Goal: Find specific page/section: Find specific page/section

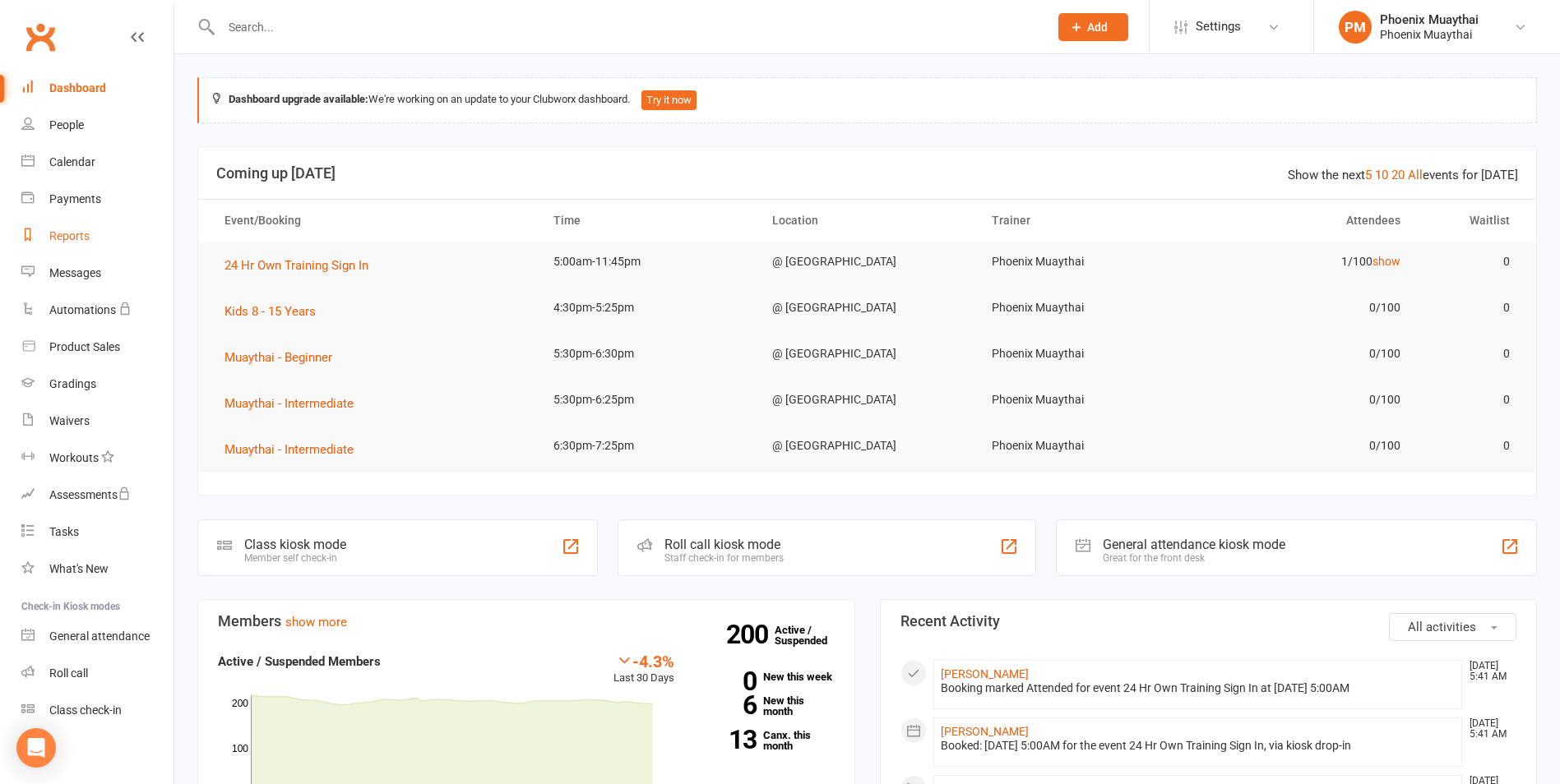
click at [93, 220] on link "Reports" at bounding box center [97, 236] width 152 height 37
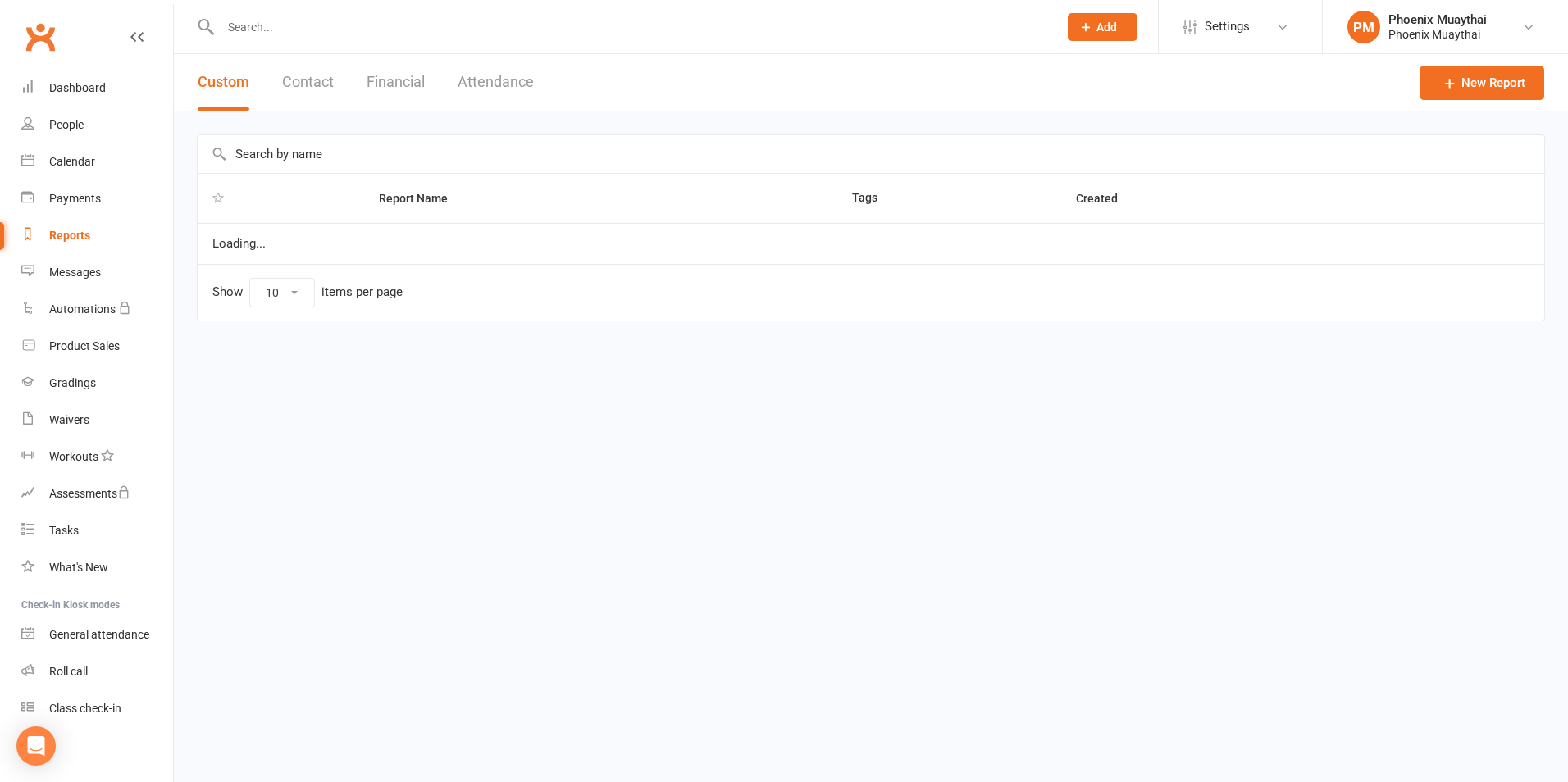
select select "100"
click at [335, 97] on div "Custom Contact Financial Attendance" at bounding box center [366, 82] width 384 height 56
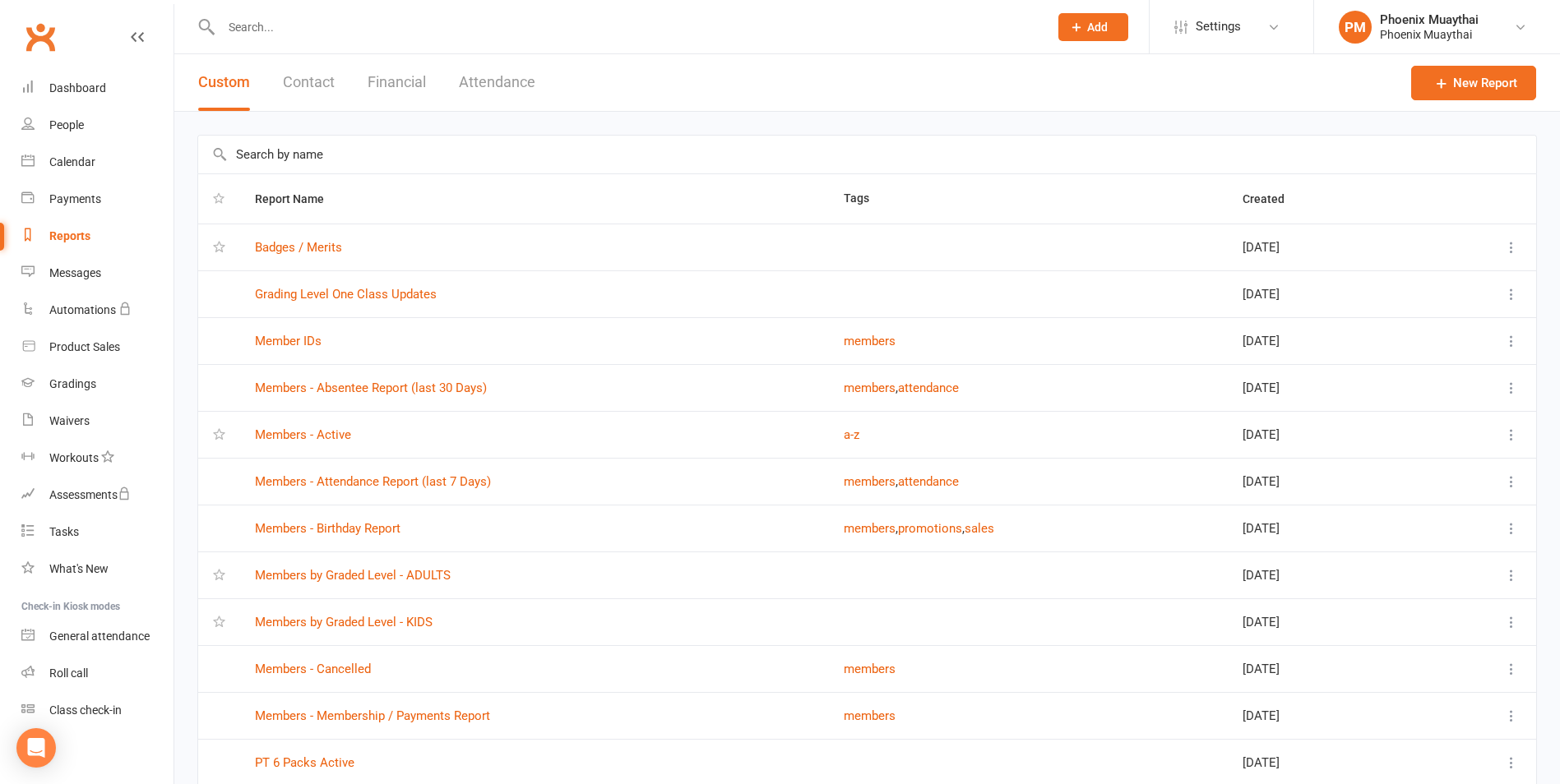
click at [308, 73] on button "Contact" at bounding box center [309, 82] width 52 height 56
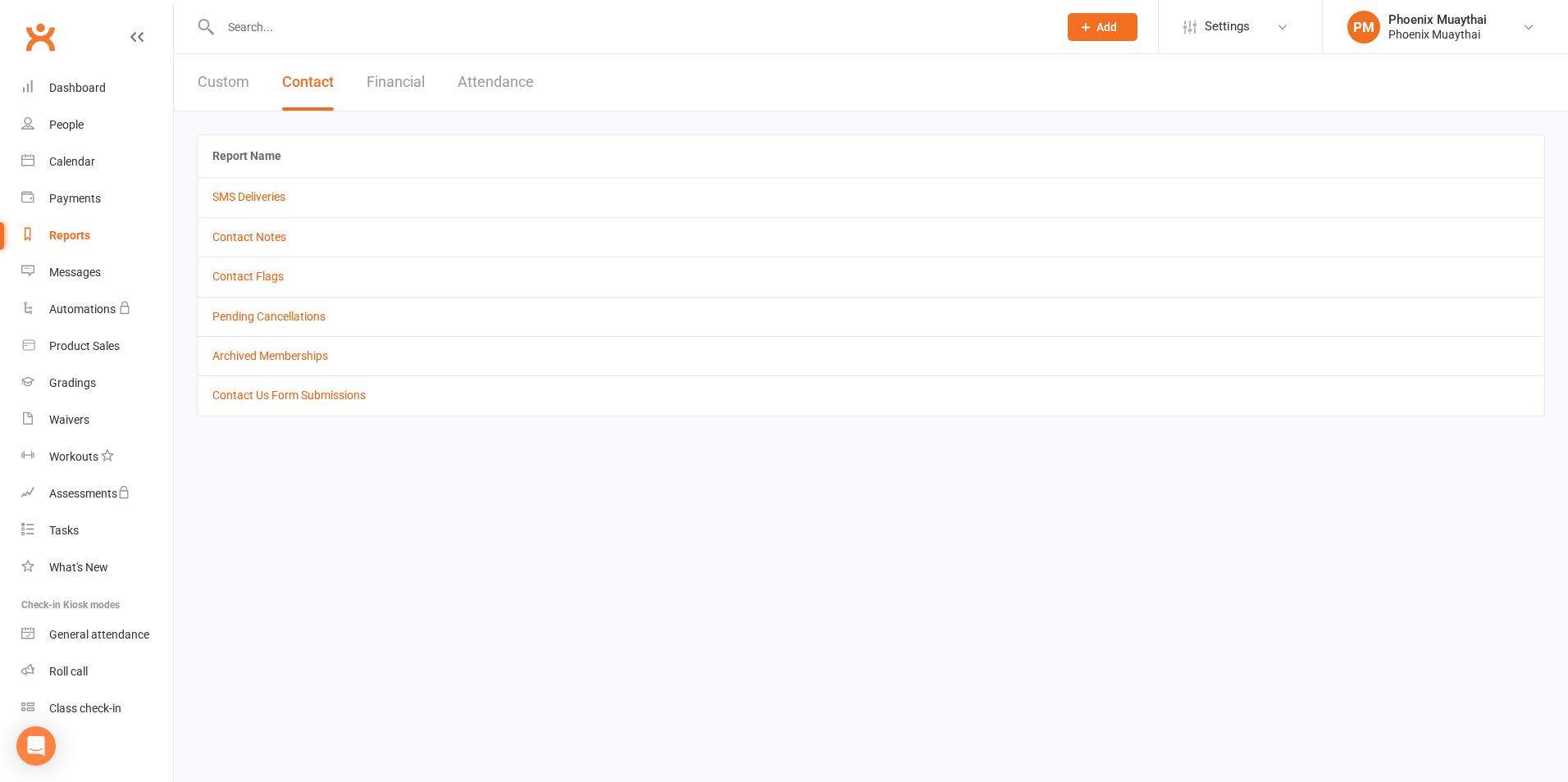
click at [235, 289] on td "Contact Flags" at bounding box center [871, 276] width 1346 height 39
click at [237, 279] on link "Contact Flags" at bounding box center [247, 276] width 71 height 13
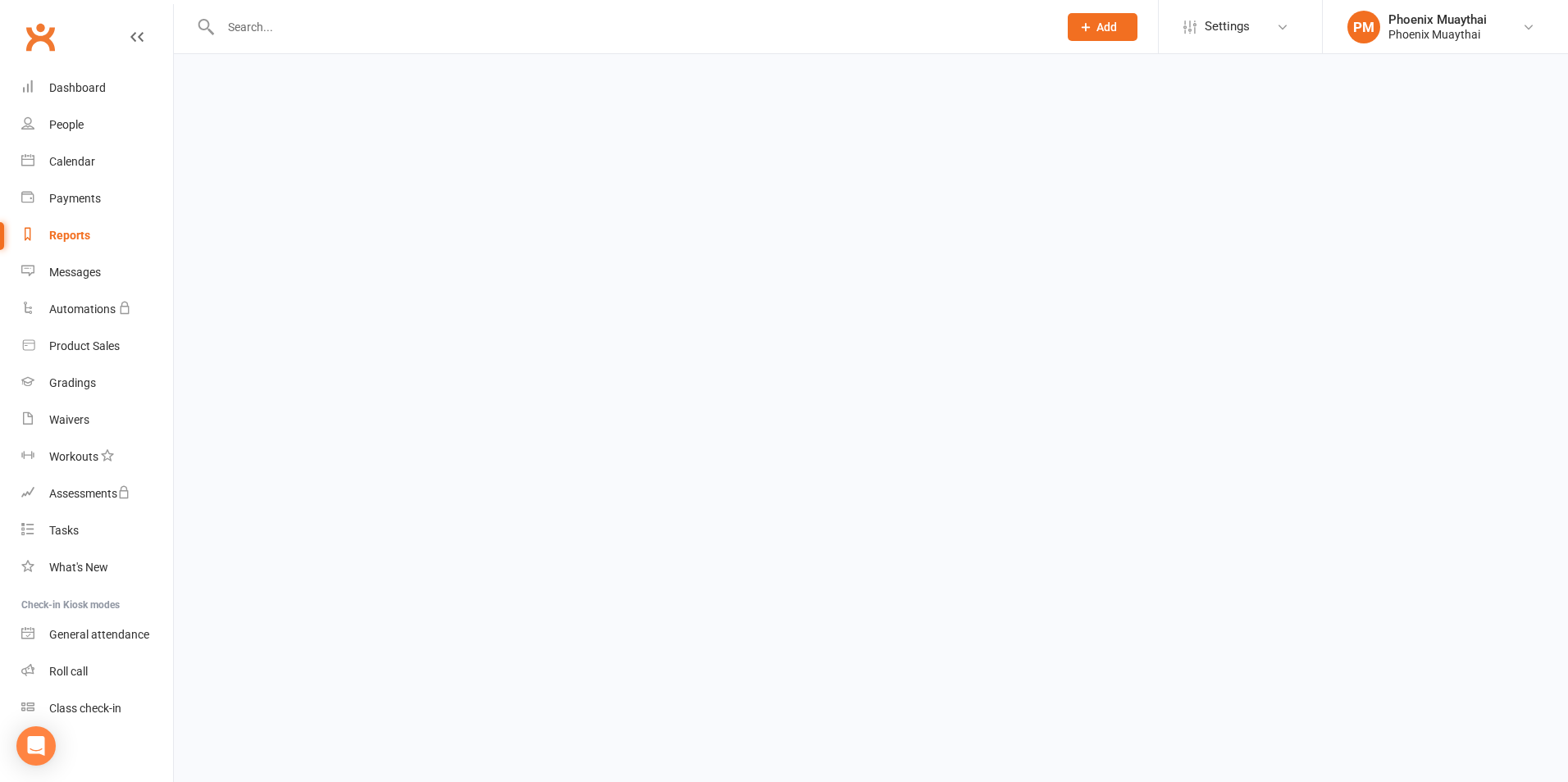
select select "active_only"
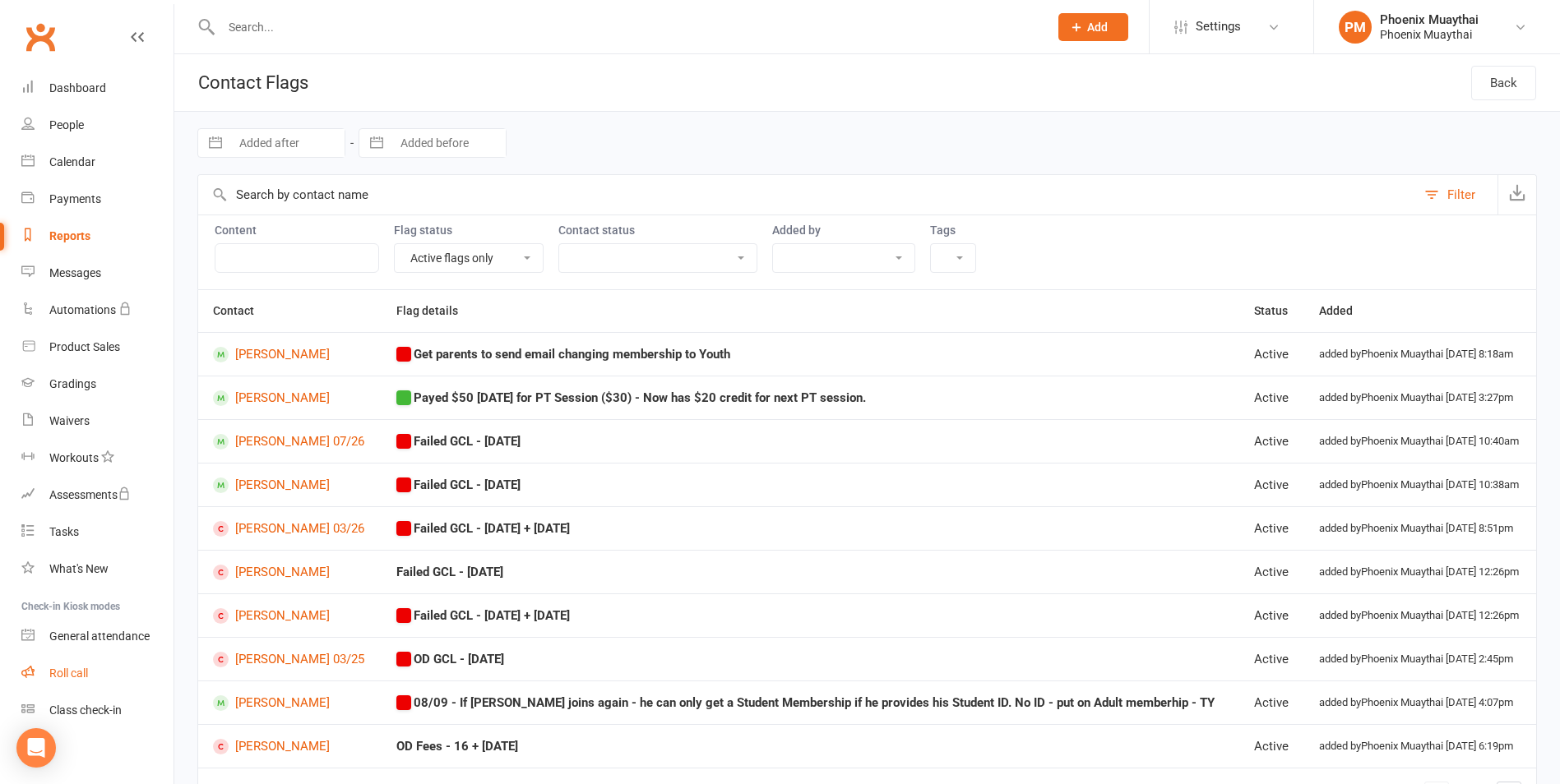
click at [76, 670] on div "Roll call" at bounding box center [69, 673] width 39 height 13
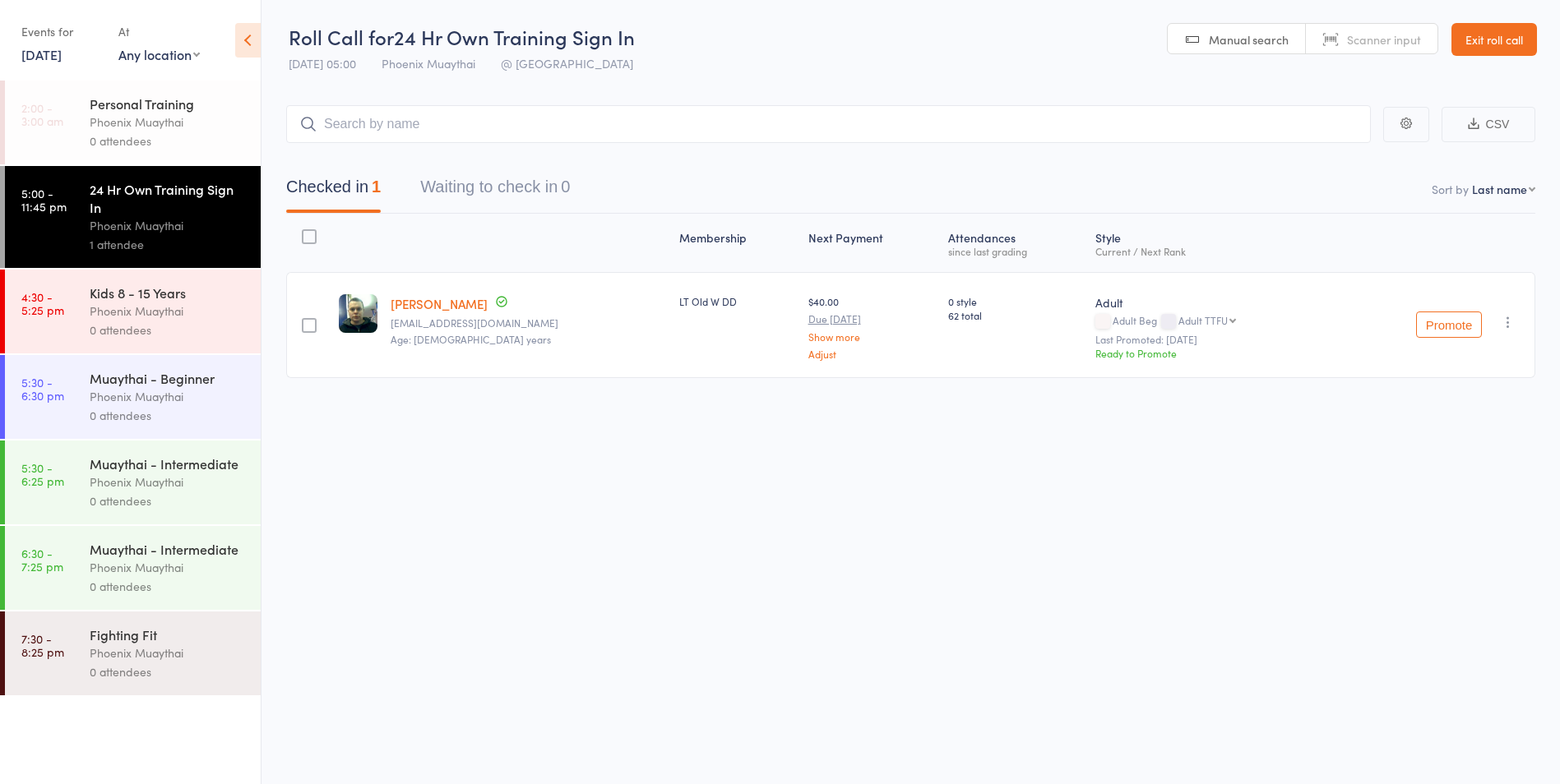
click at [55, 60] on link "15 Sep, 2025" at bounding box center [42, 54] width 40 height 18
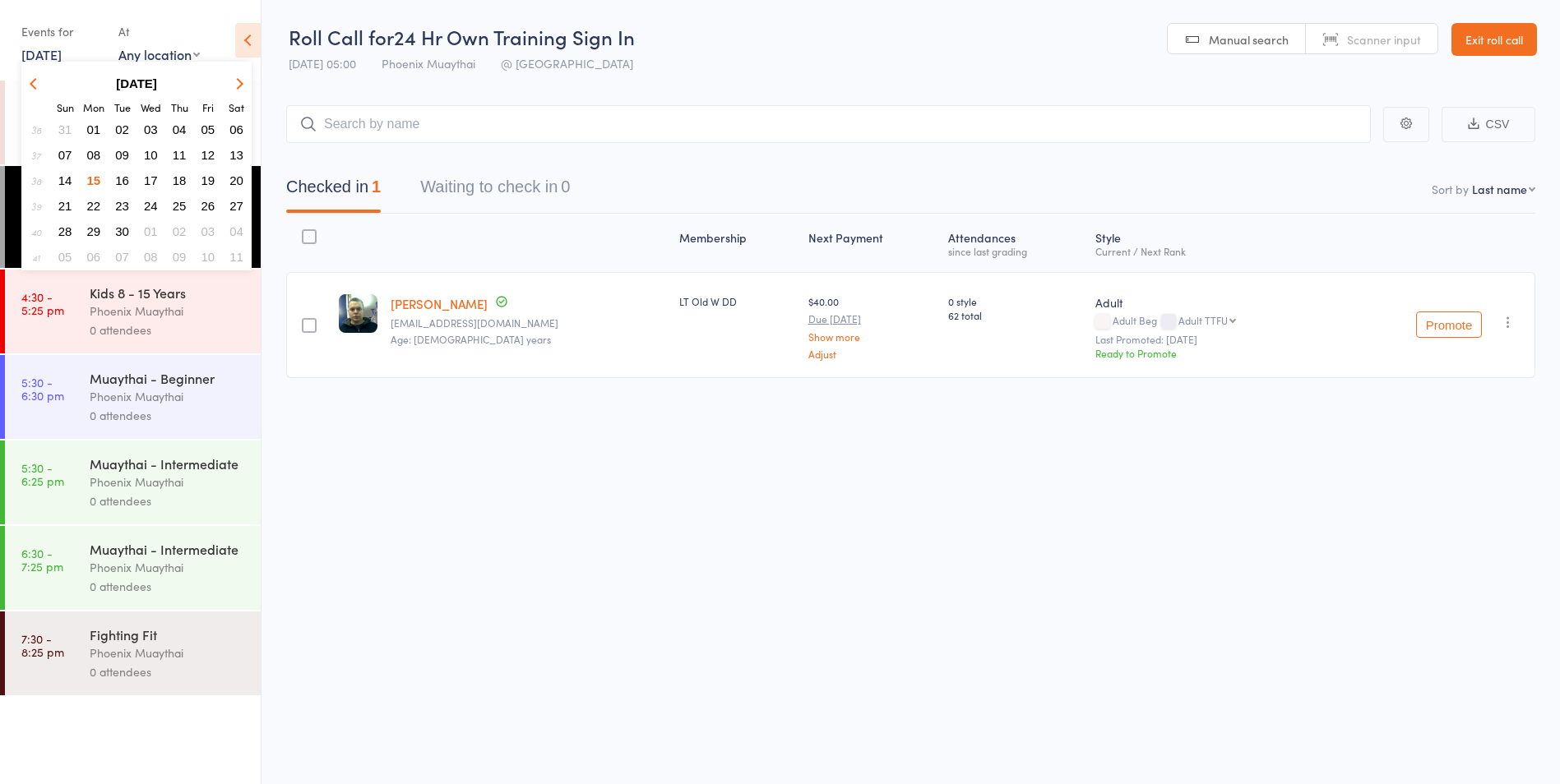
click at [235, 161] on span "13" at bounding box center [236, 155] width 14 height 14
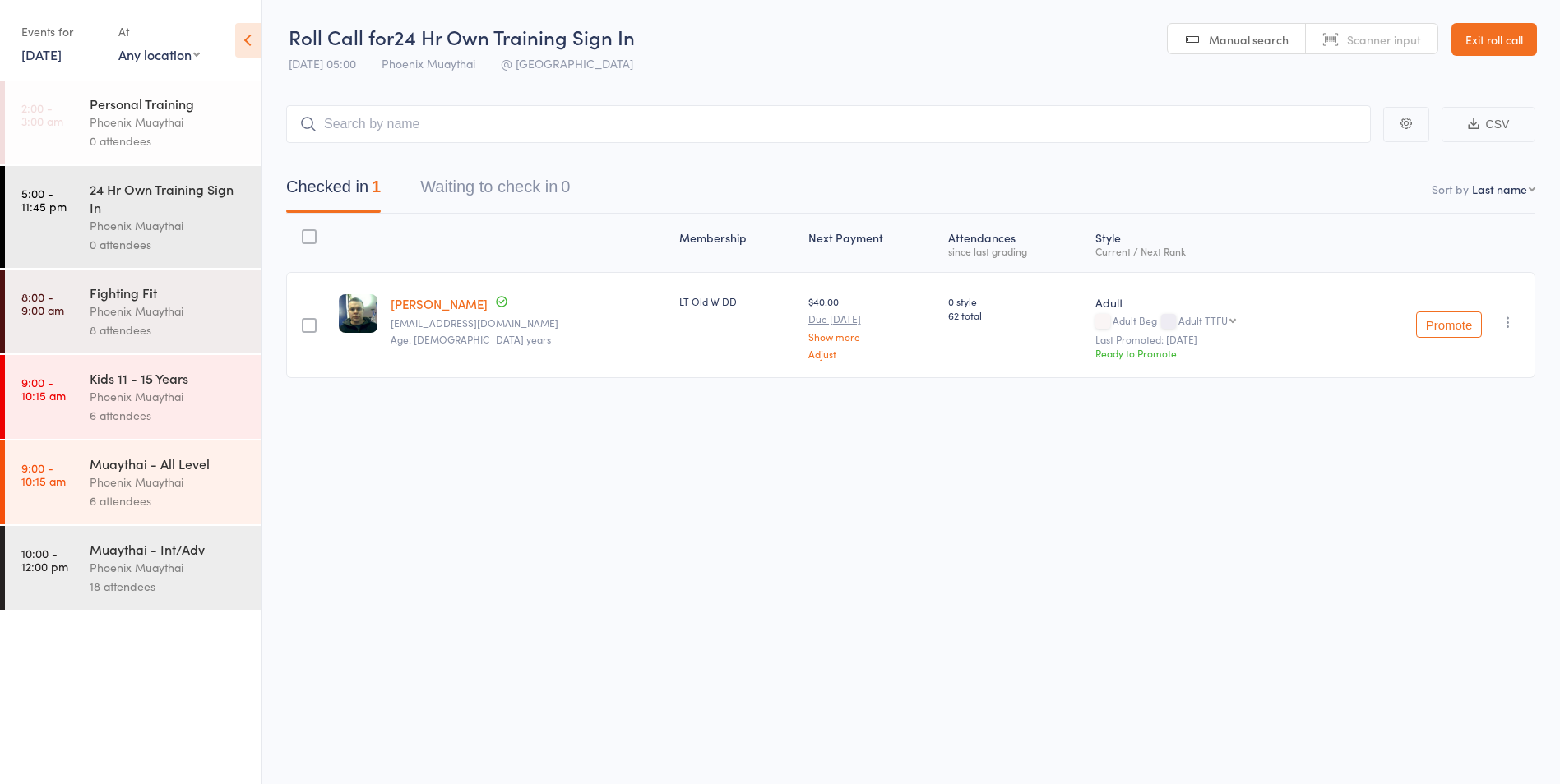
click at [48, 43] on div "Events for" at bounding box center [62, 31] width 81 height 27
click at [49, 52] on link "13 Sep, 2025" at bounding box center [42, 54] width 40 height 18
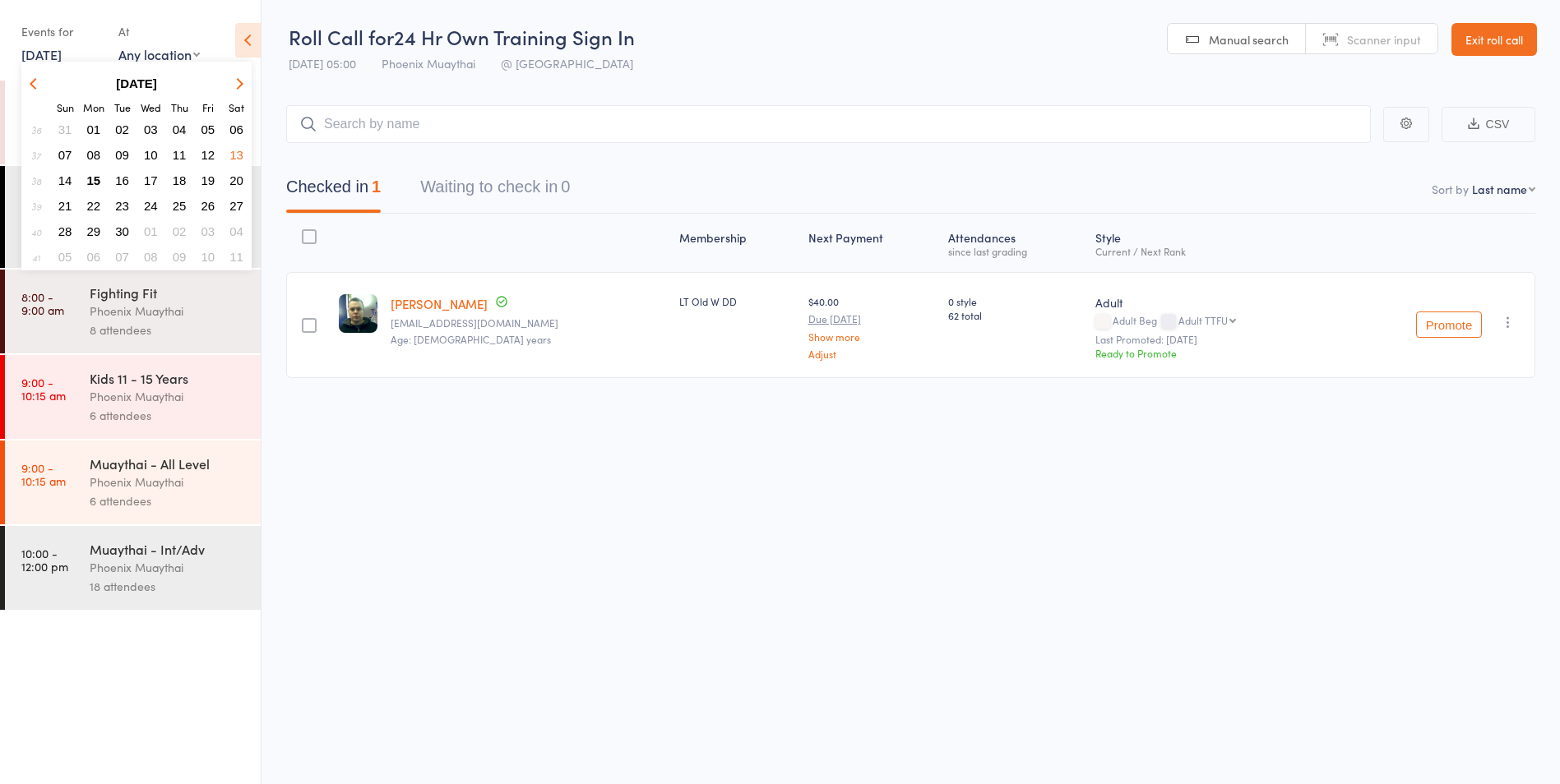
click at [95, 179] on span "15" at bounding box center [94, 180] width 14 height 14
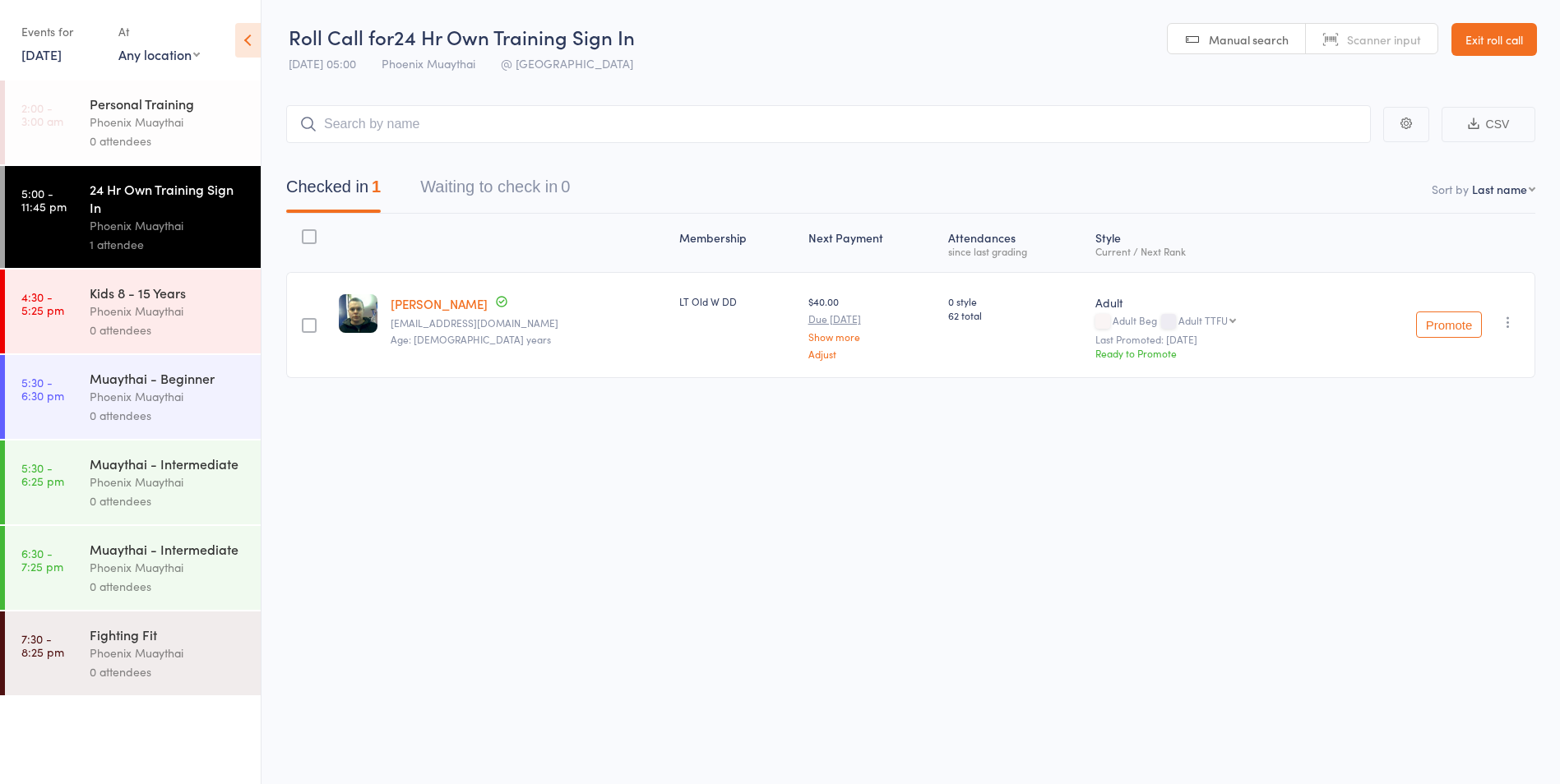
click at [163, 574] on div "Phoenix Muaythai" at bounding box center [167, 568] width 157 height 19
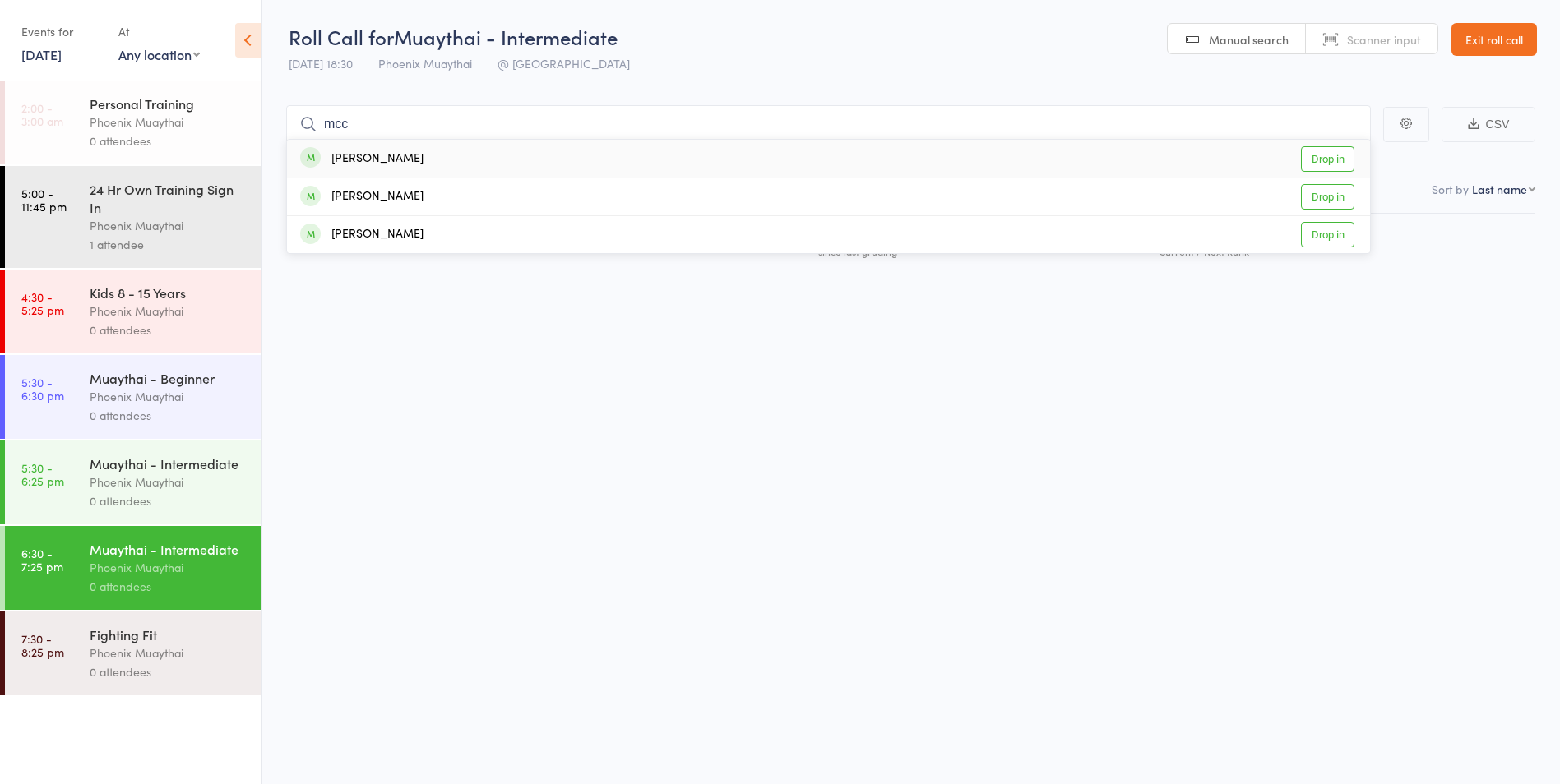
type input "mcc"
click at [385, 154] on div "Robert McColl" at bounding box center [362, 159] width 123 height 19
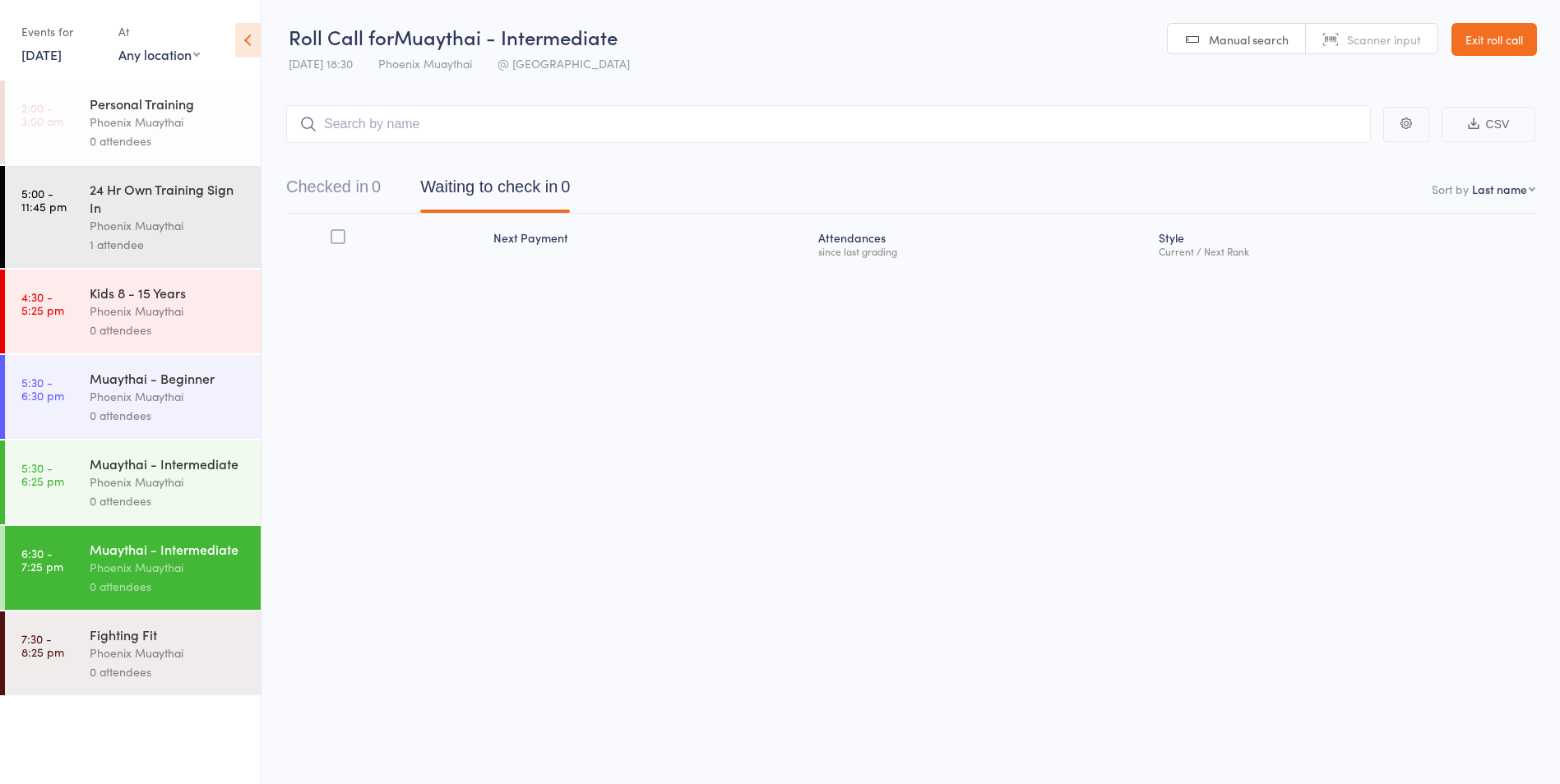
click at [219, 221] on div "Phoenix Muaythai" at bounding box center [167, 225] width 157 height 19
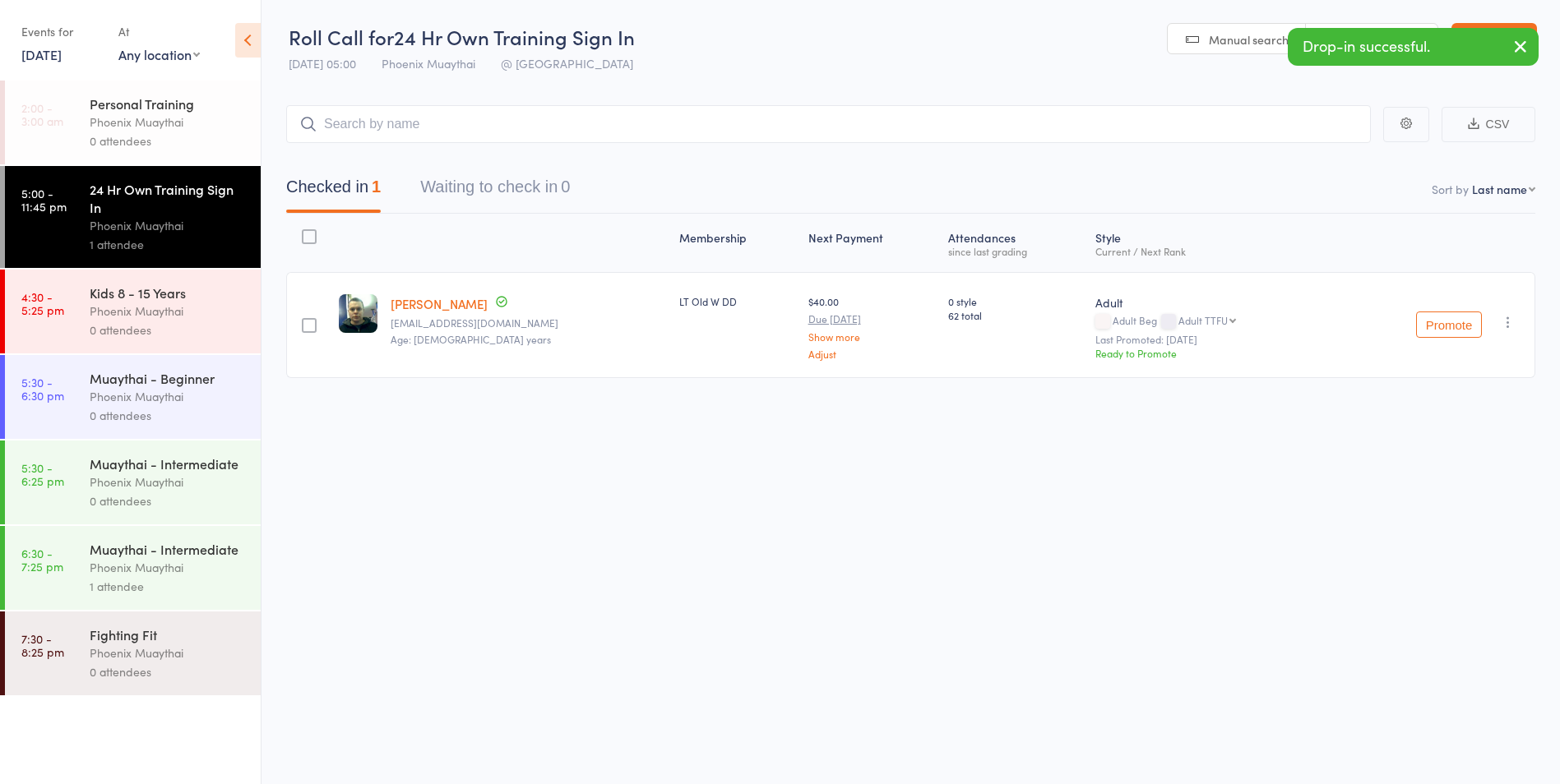
click at [212, 318] on div "Phoenix Muaythai" at bounding box center [167, 311] width 157 height 19
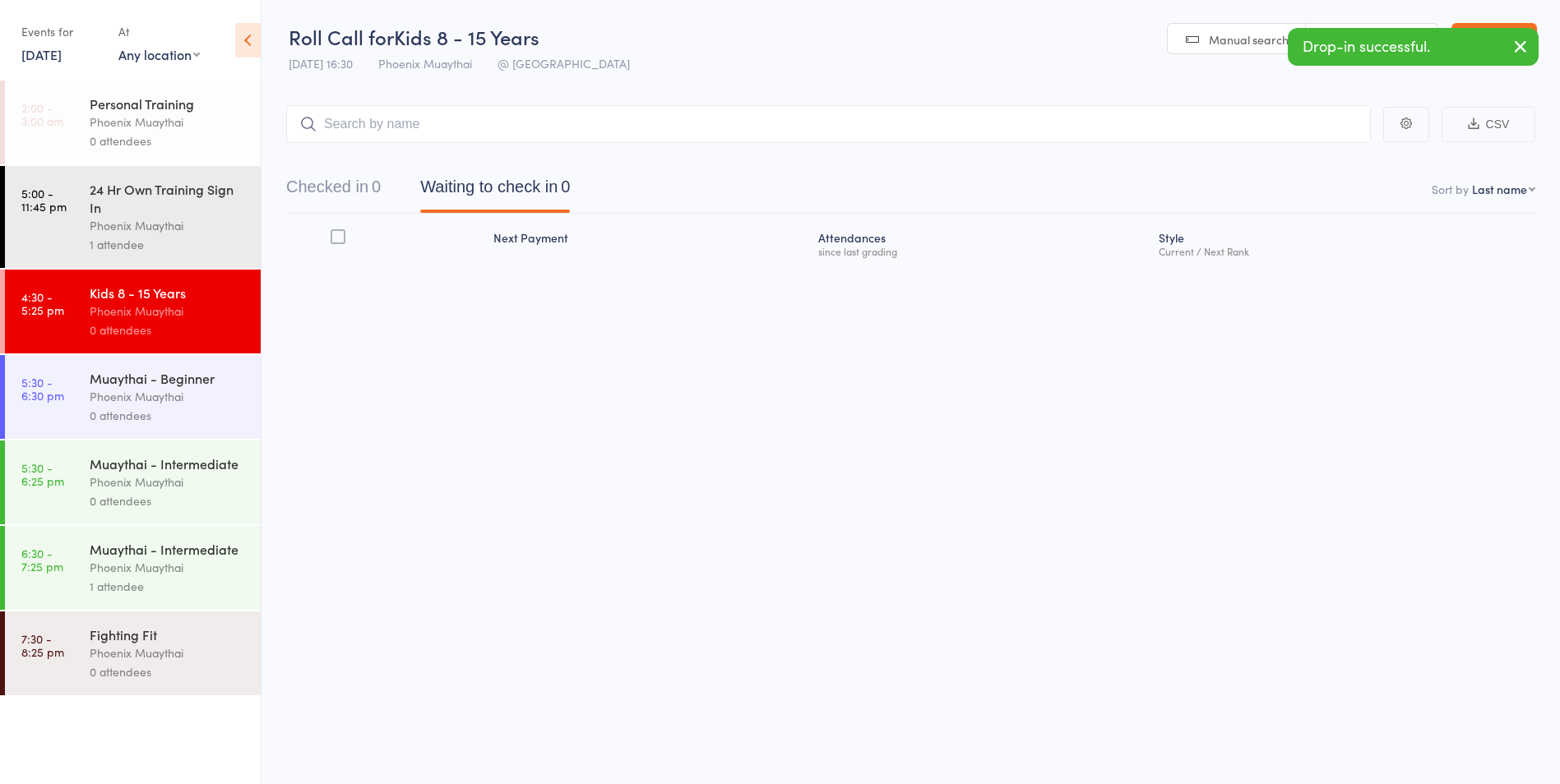
click at [215, 565] on div "Phoenix Muaythai" at bounding box center [167, 568] width 157 height 19
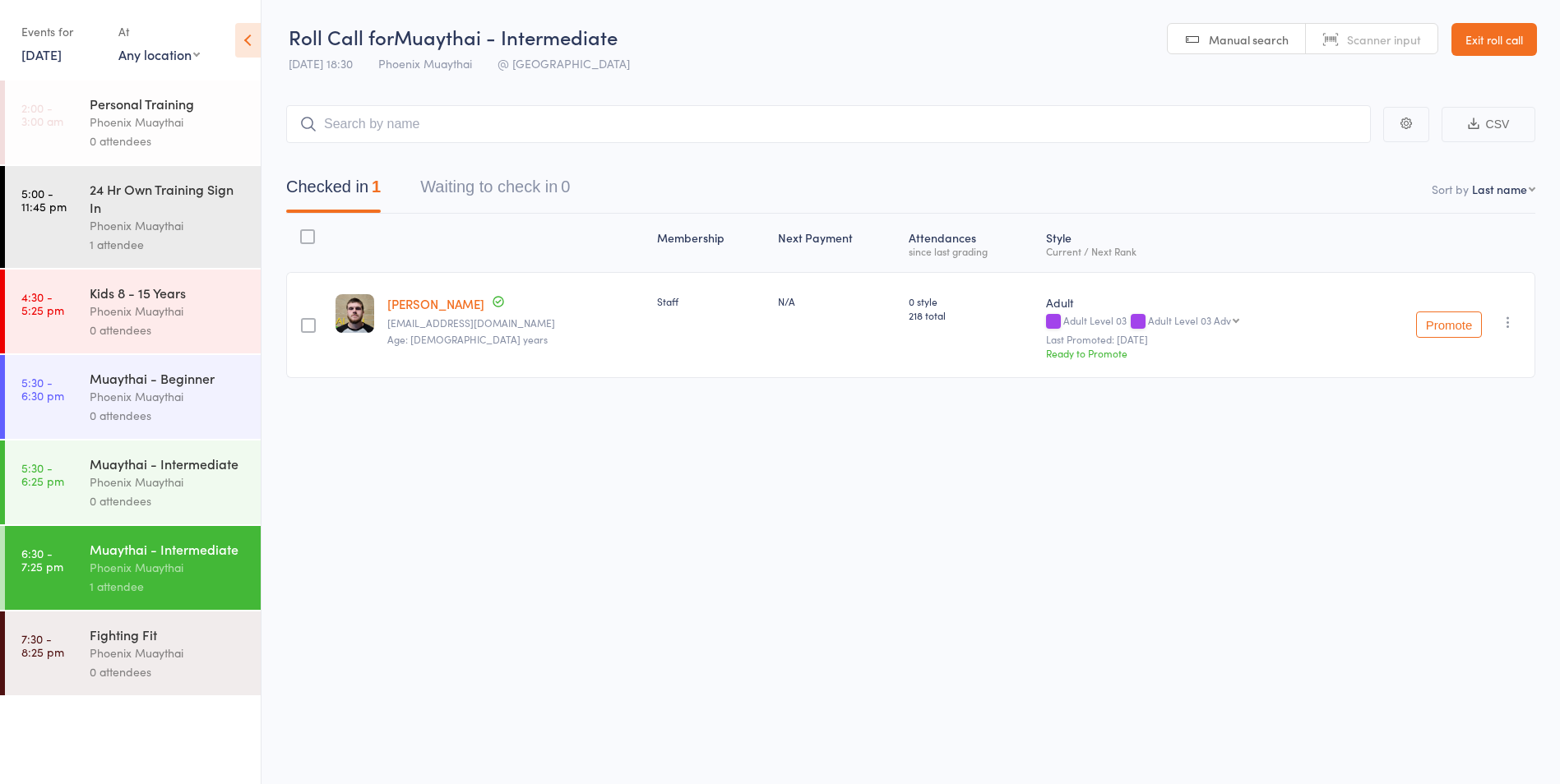
click at [1457, 42] on link "Exit roll call" at bounding box center [1494, 40] width 86 height 33
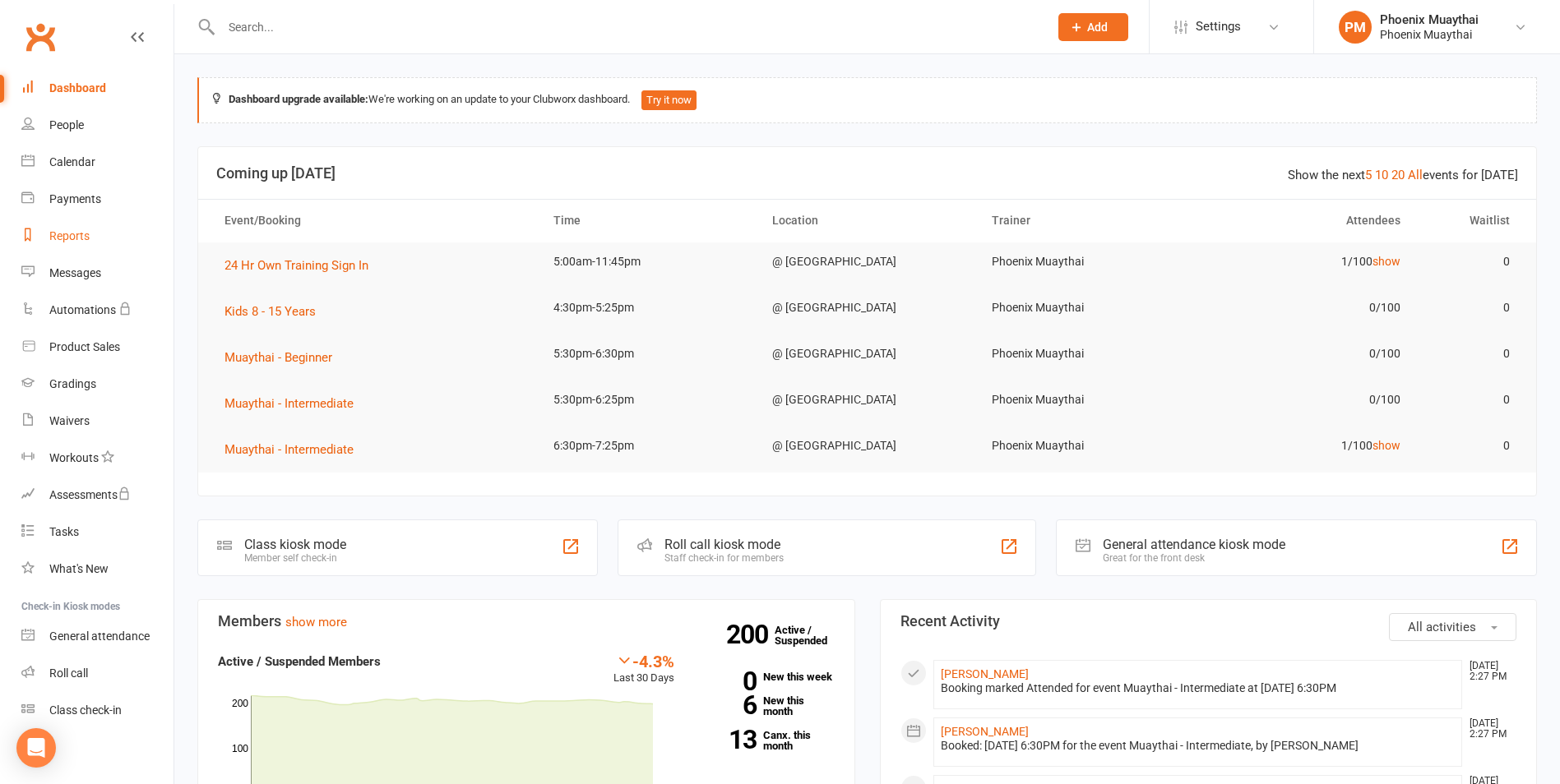
click at [67, 239] on div "Reports" at bounding box center [69, 235] width 40 height 13
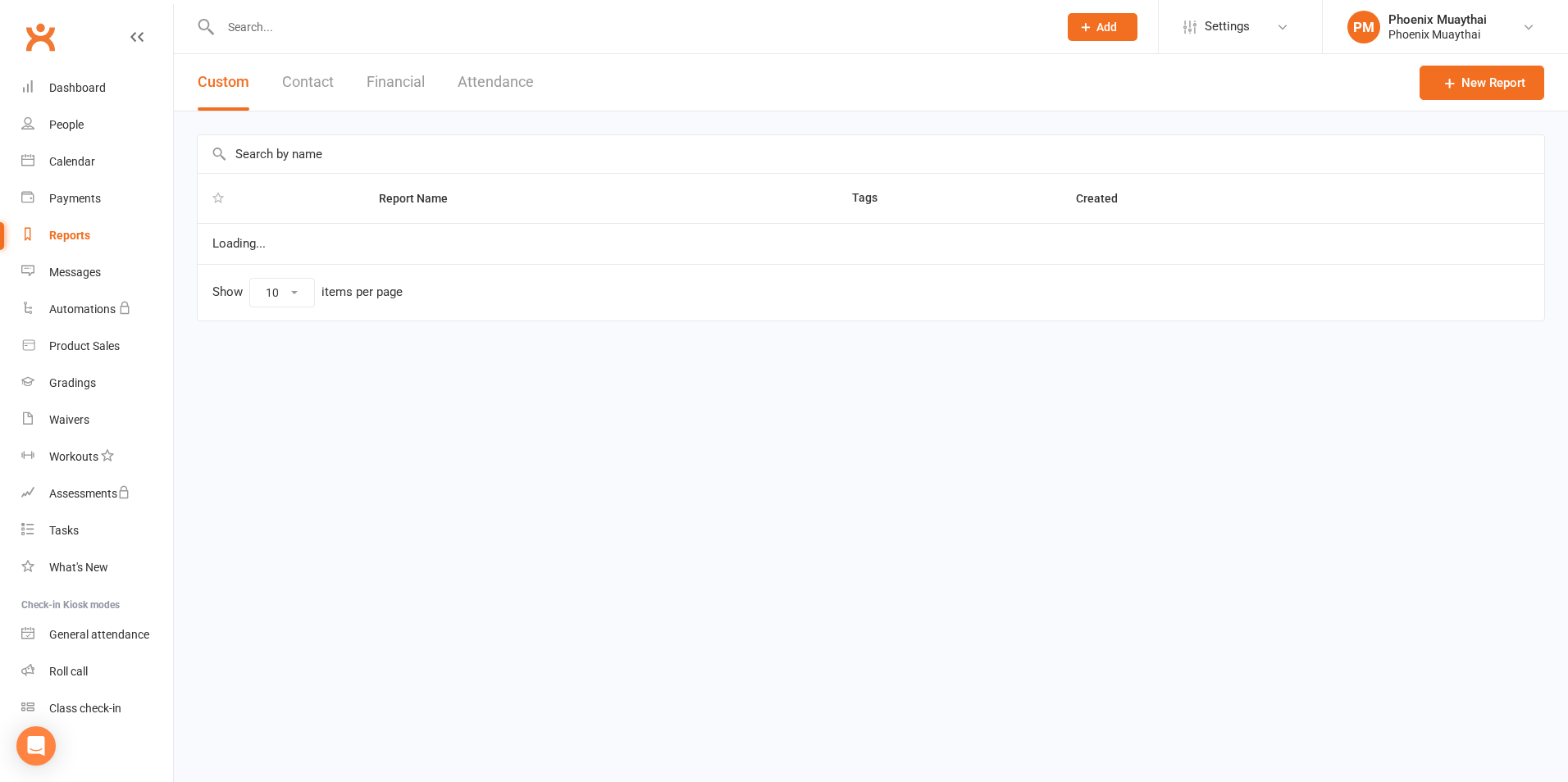
select select "100"
click at [299, 81] on button "Contact" at bounding box center [308, 82] width 52 height 56
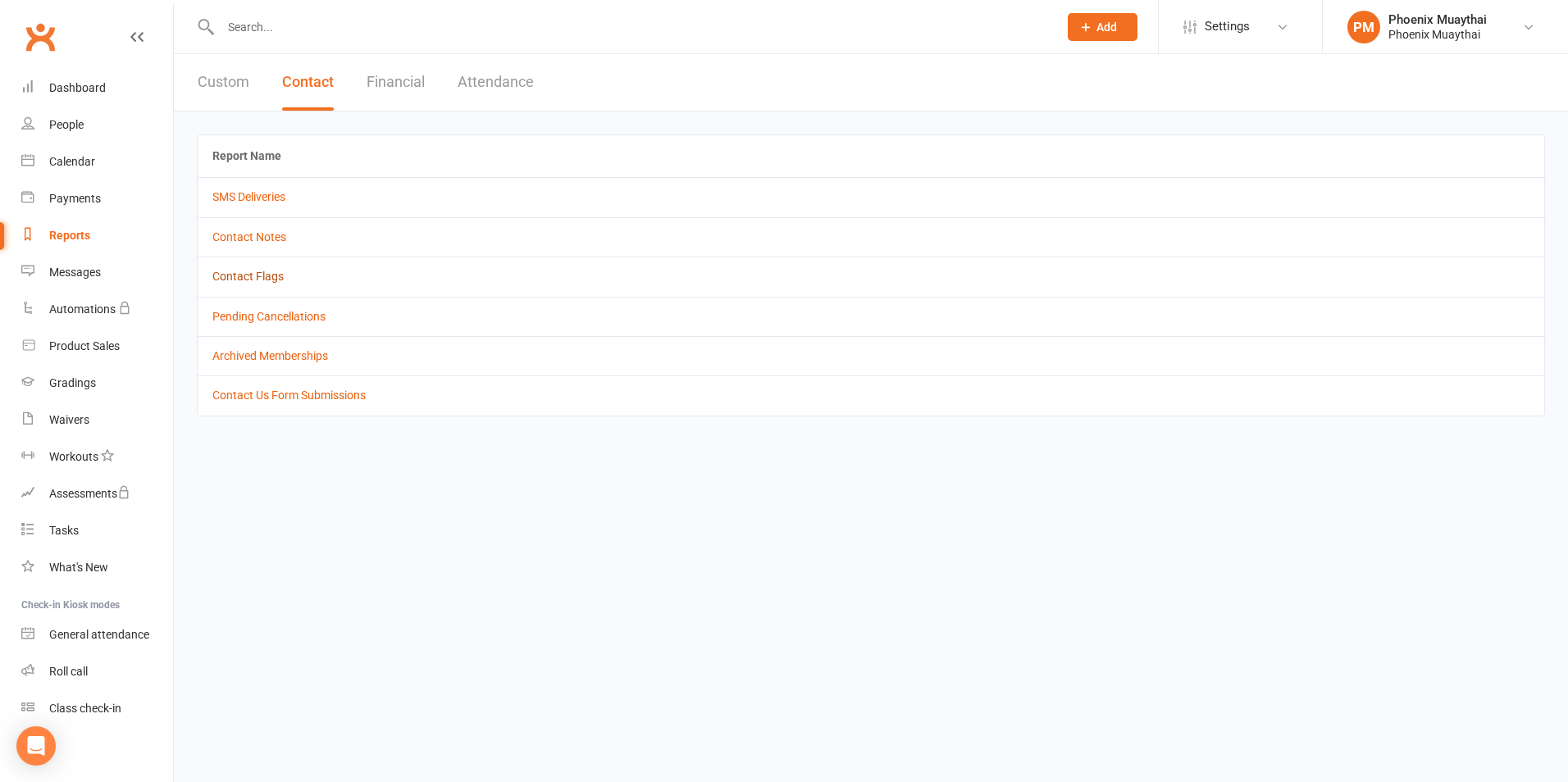
click at [258, 278] on link "Contact Flags" at bounding box center [247, 276] width 71 height 13
select select "active_only"
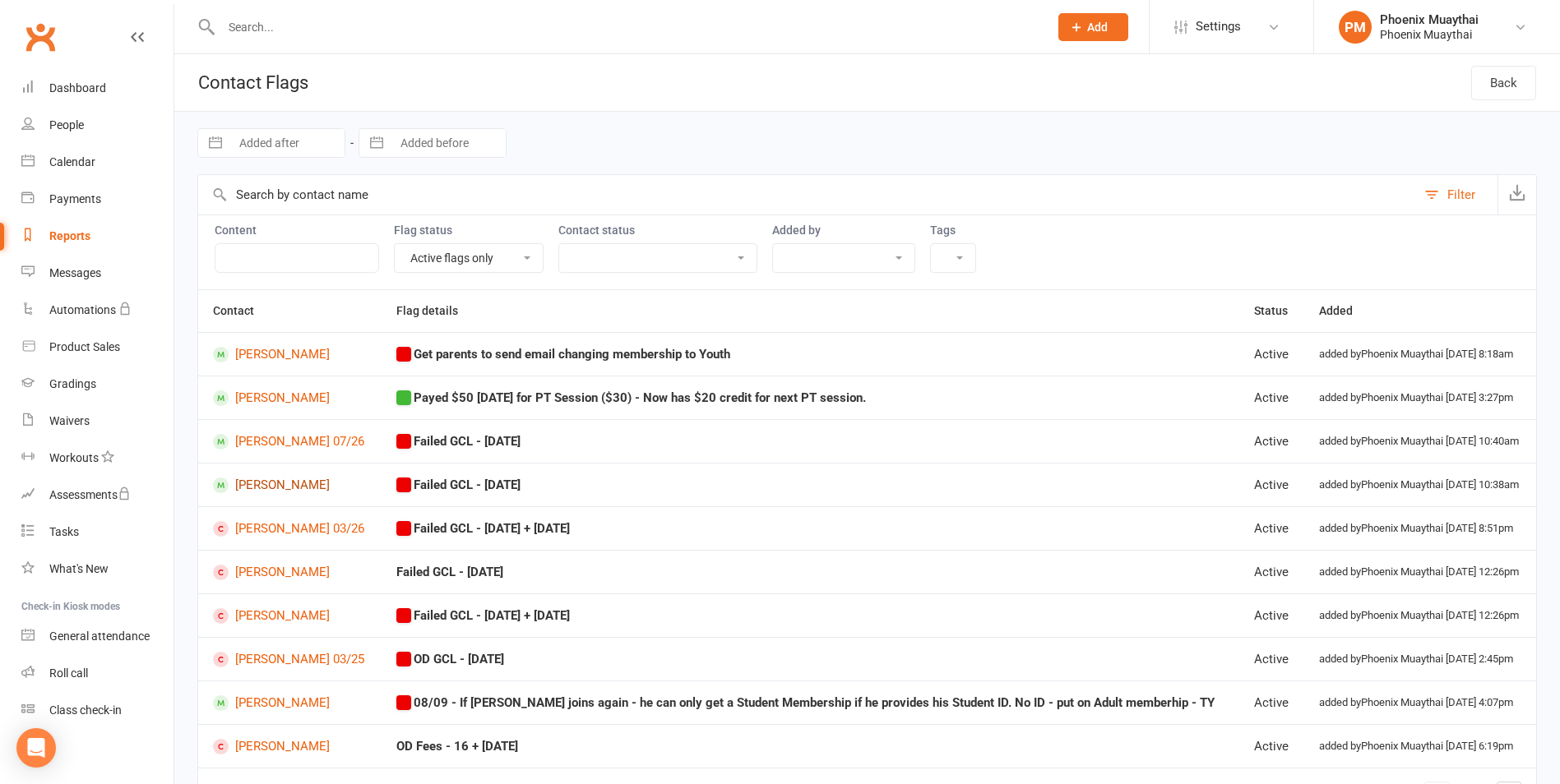
click at [313, 482] on link "[PERSON_NAME]" at bounding box center [289, 486] width 154 height 16
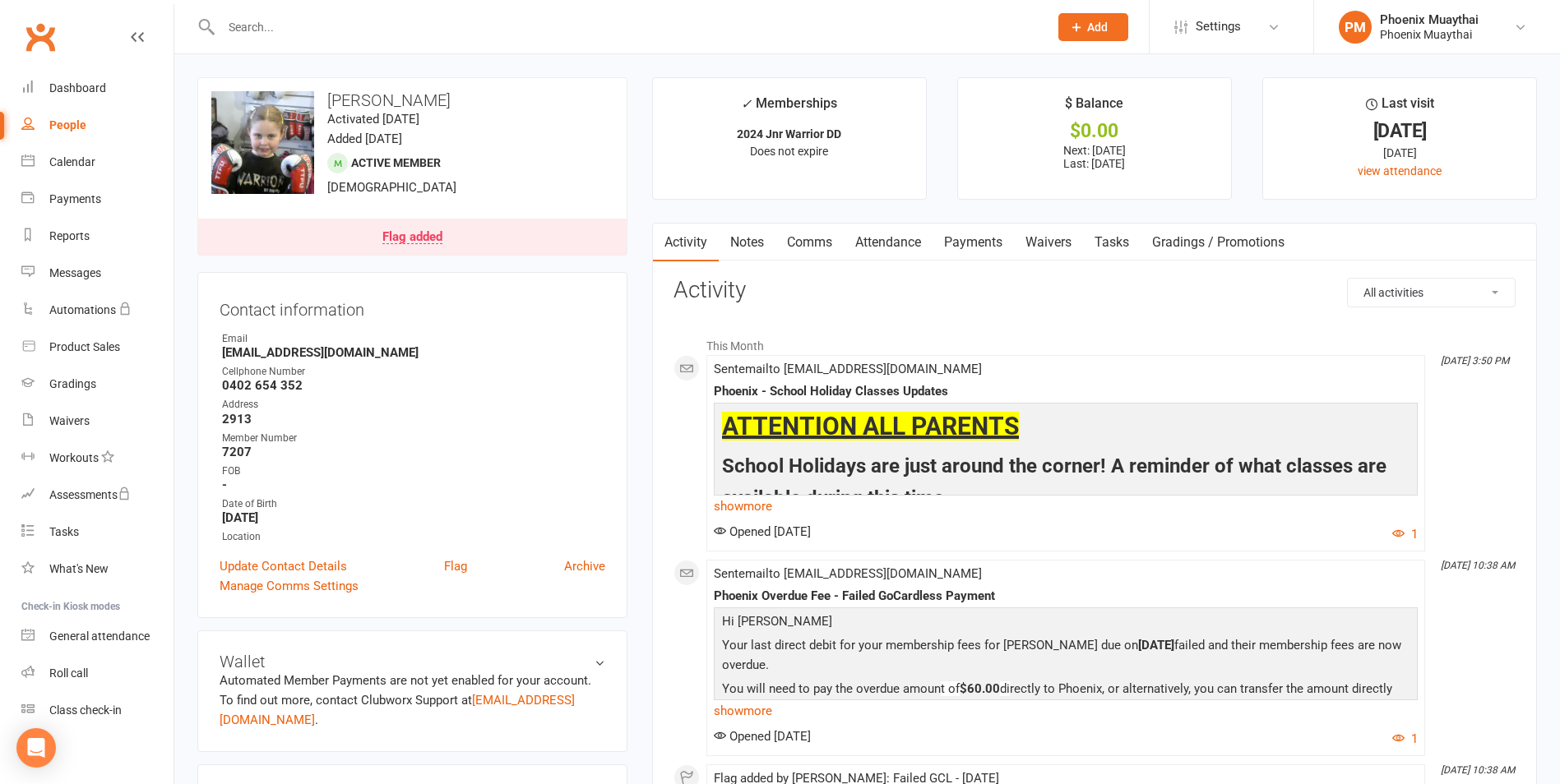
click at [985, 240] on link "Payments" at bounding box center [973, 243] width 82 height 38
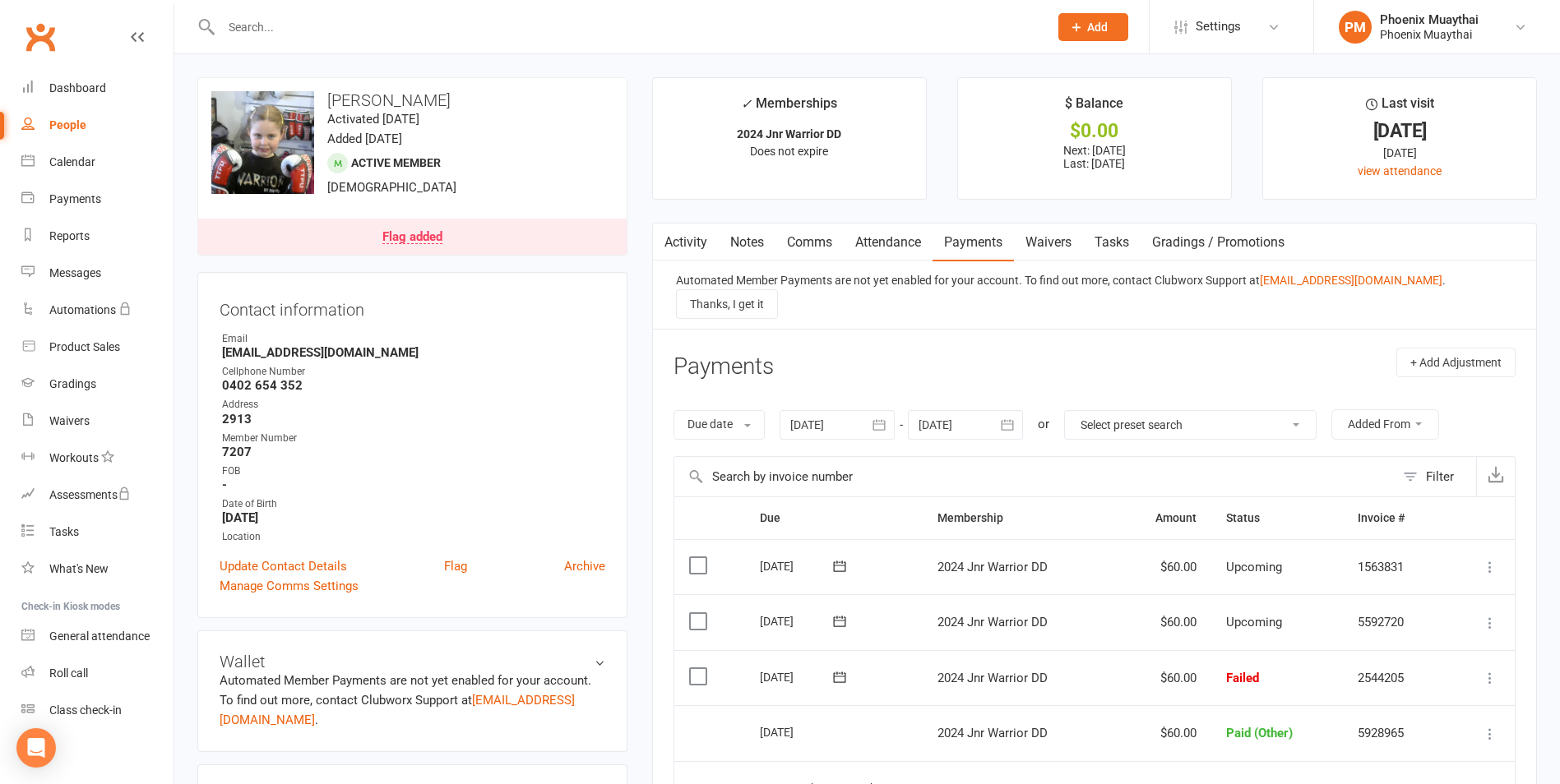
click at [73, 125] on div "People" at bounding box center [68, 124] width 37 height 13
select select "100"
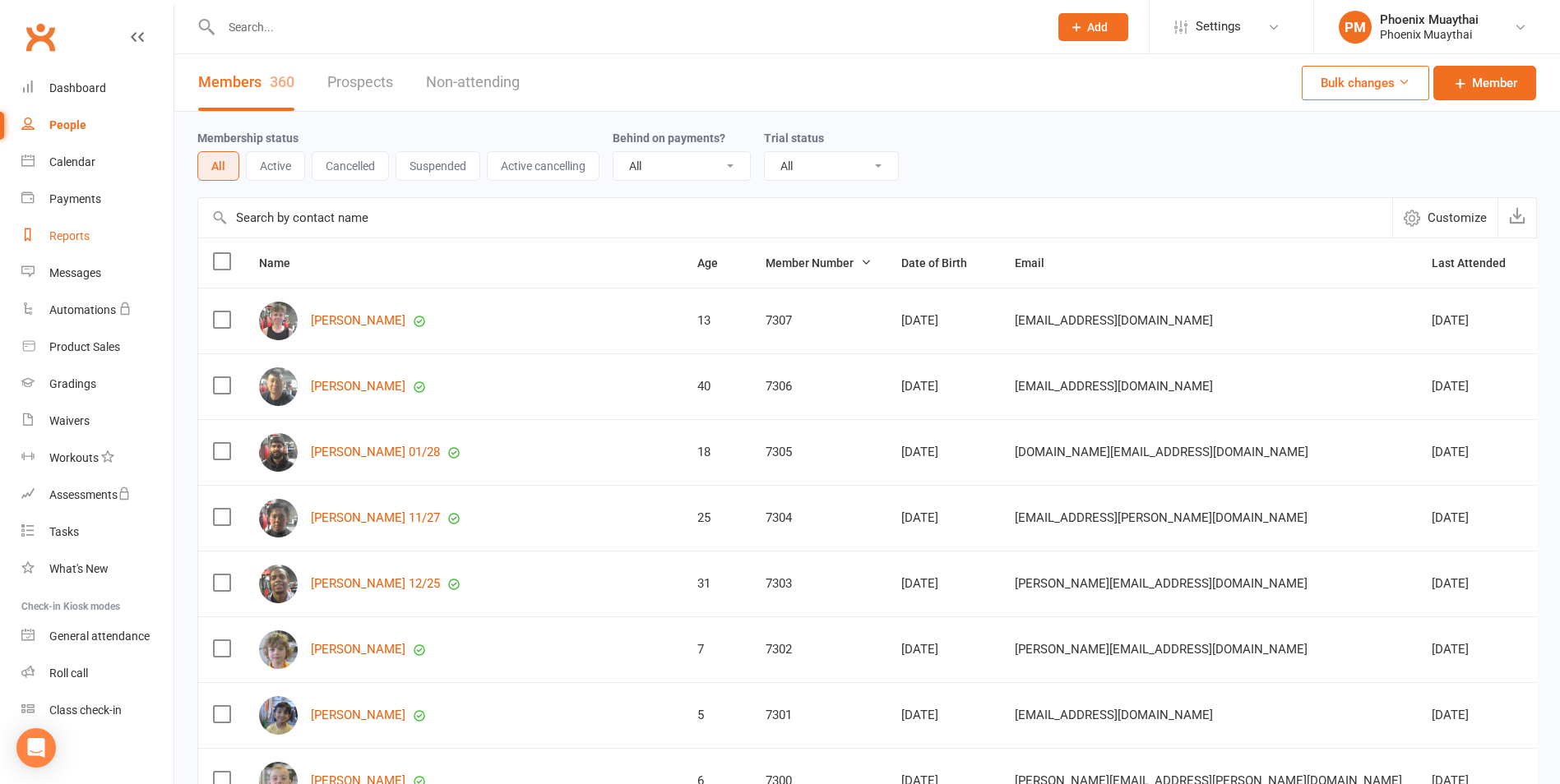
click at [79, 252] on link "Reports" at bounding box center [97, 236] width 152 height 37
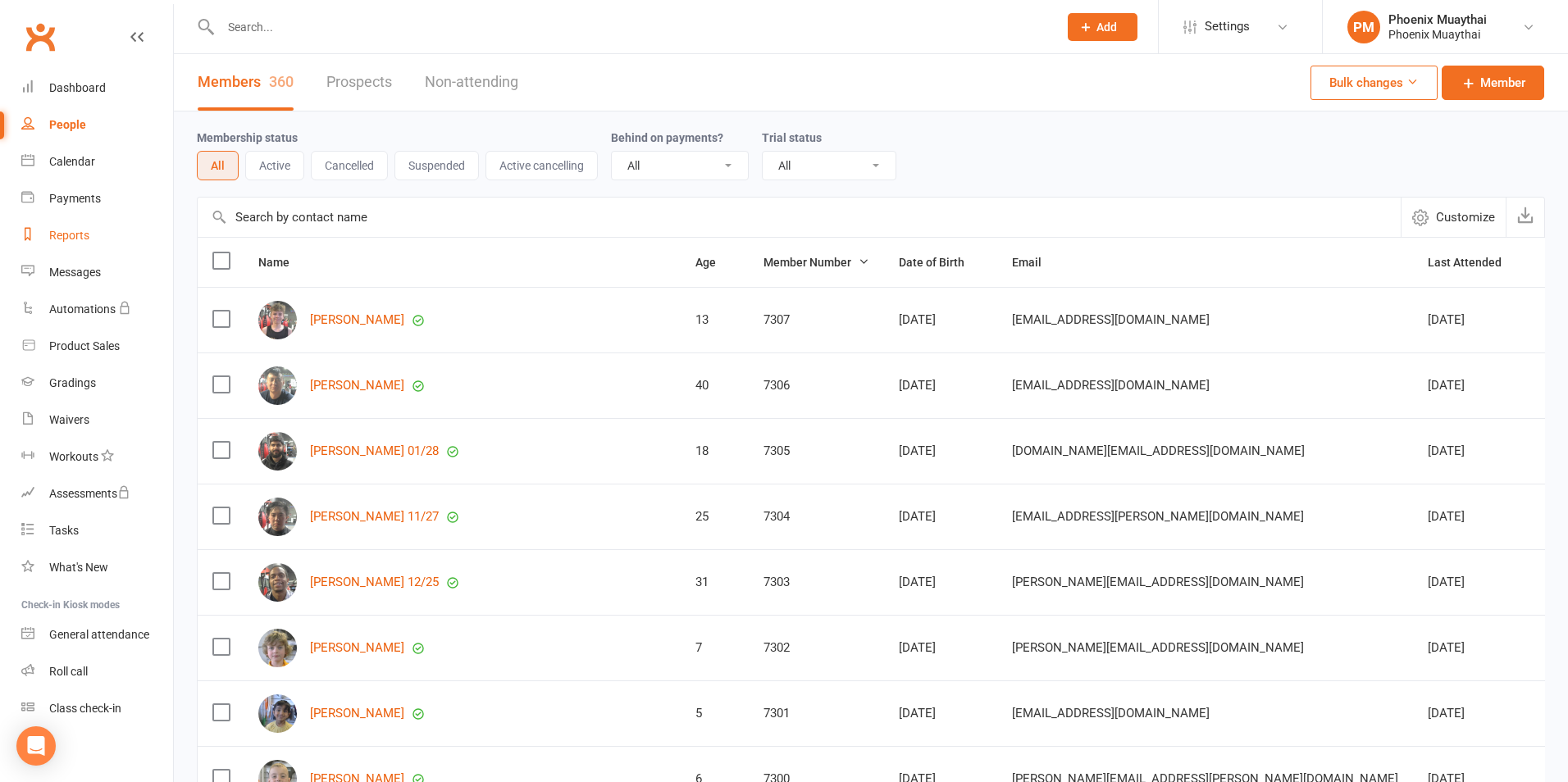
select select "100"
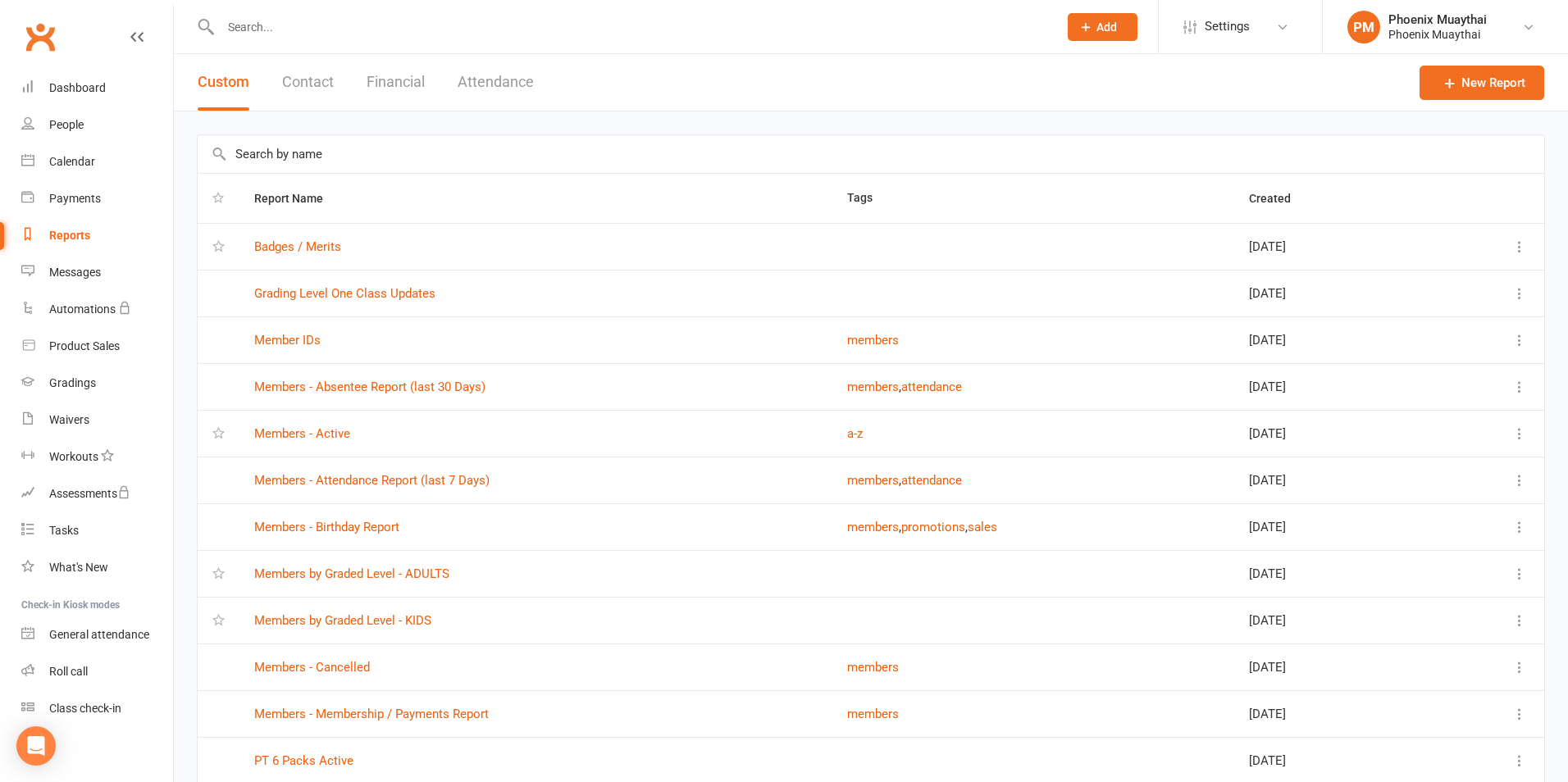
click at [318, 92] on button "Contact" at bounding box center [308, 82] width 52 height 56
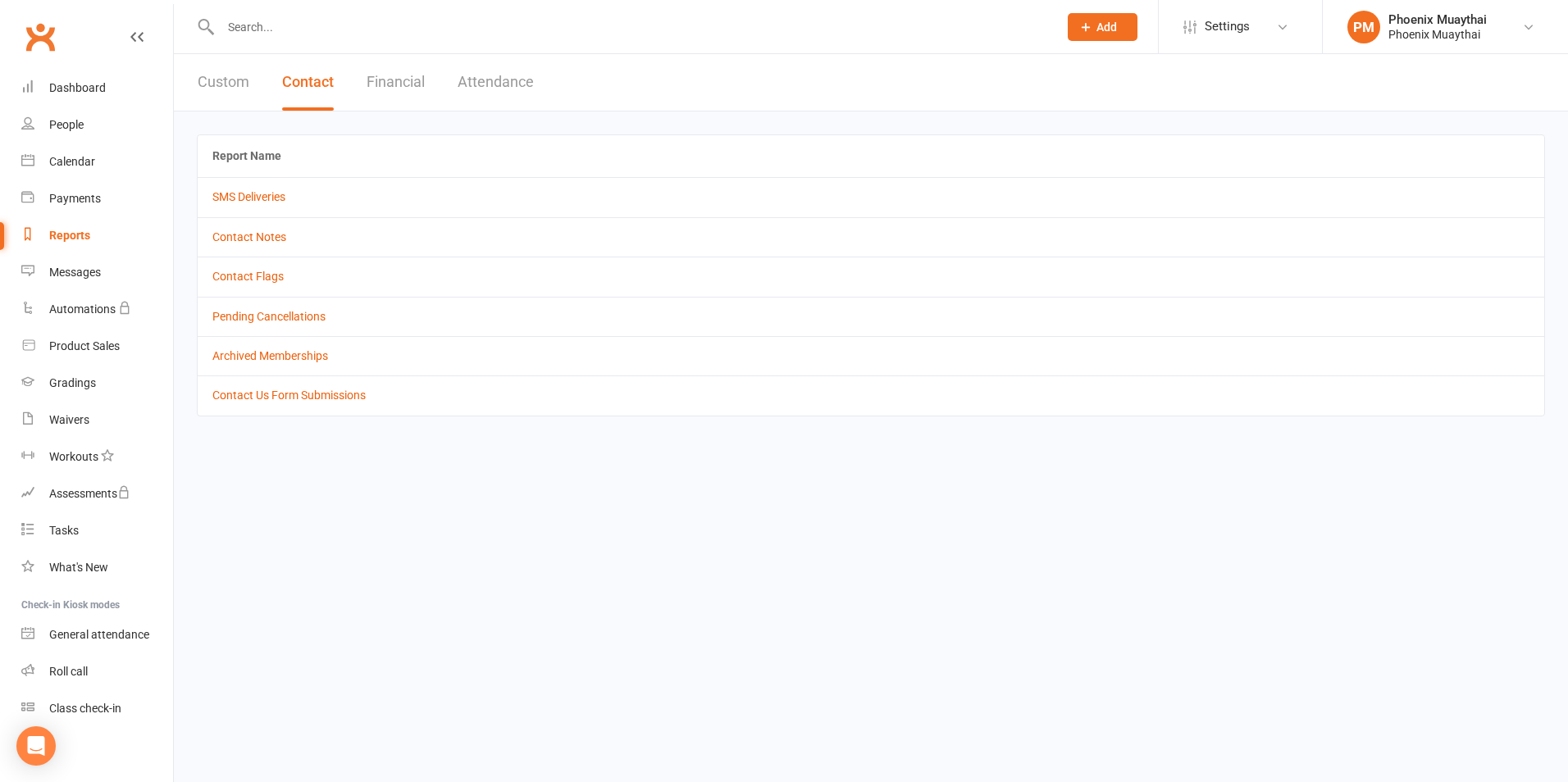
click at [259, 268] on td "Contact Flags" at bounding box center [871, 276] width 1346 height 39
click at [259, 270] on link "Contact Flags" at bounding box center [247, 276] width 71 height 13
select select "active_only"
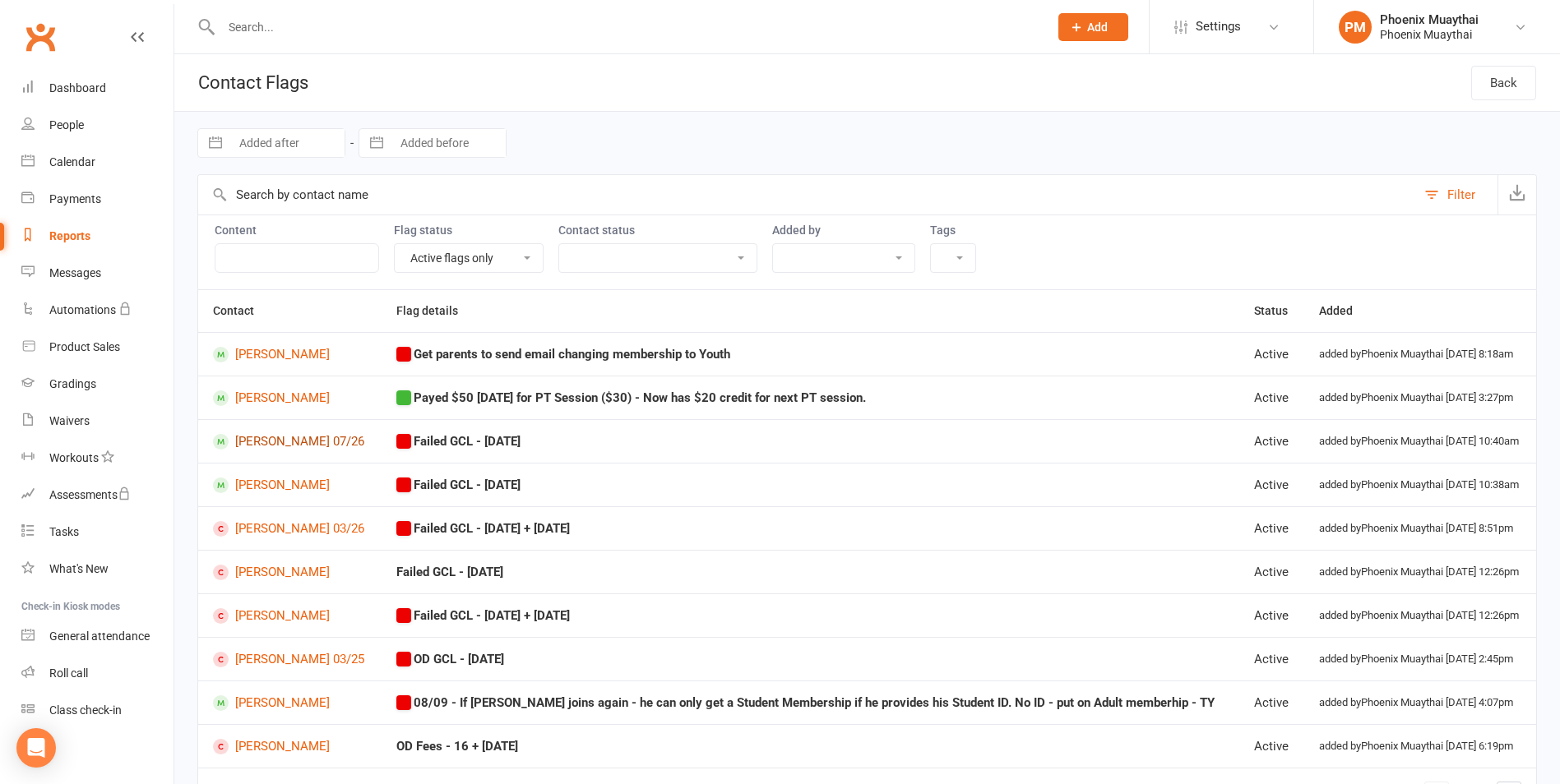
click at [307, 443] on link "[PERSON_NAME] 07/26" at bounding box center [289, 441] width 154 height 16
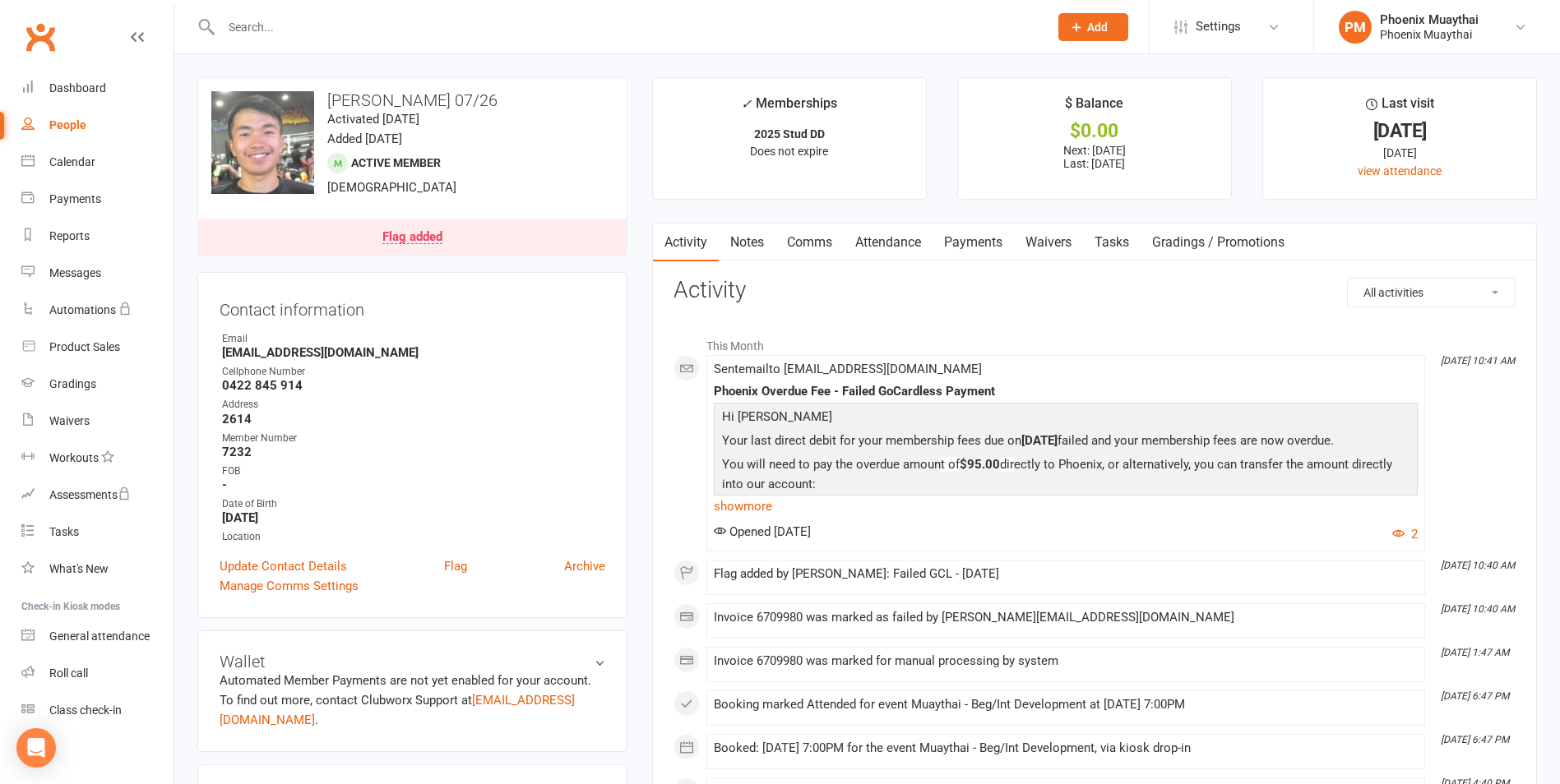
click at [974, 243] on link "Payments" at bounding box center [973, 243] width 82 height 38
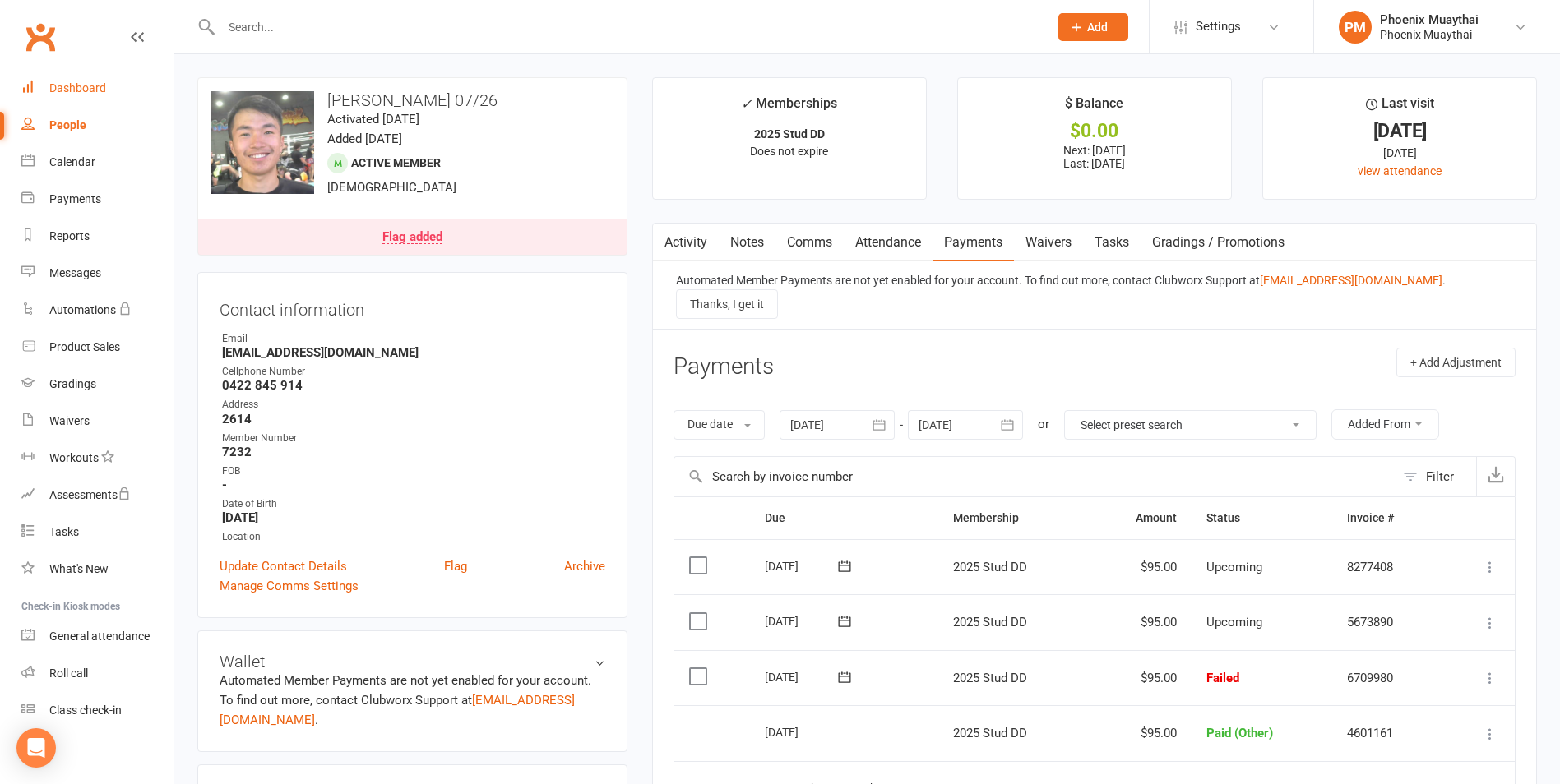
click at [80, 87] on div "Dashboard" at bounding box center [77, 88] width 56 height 13
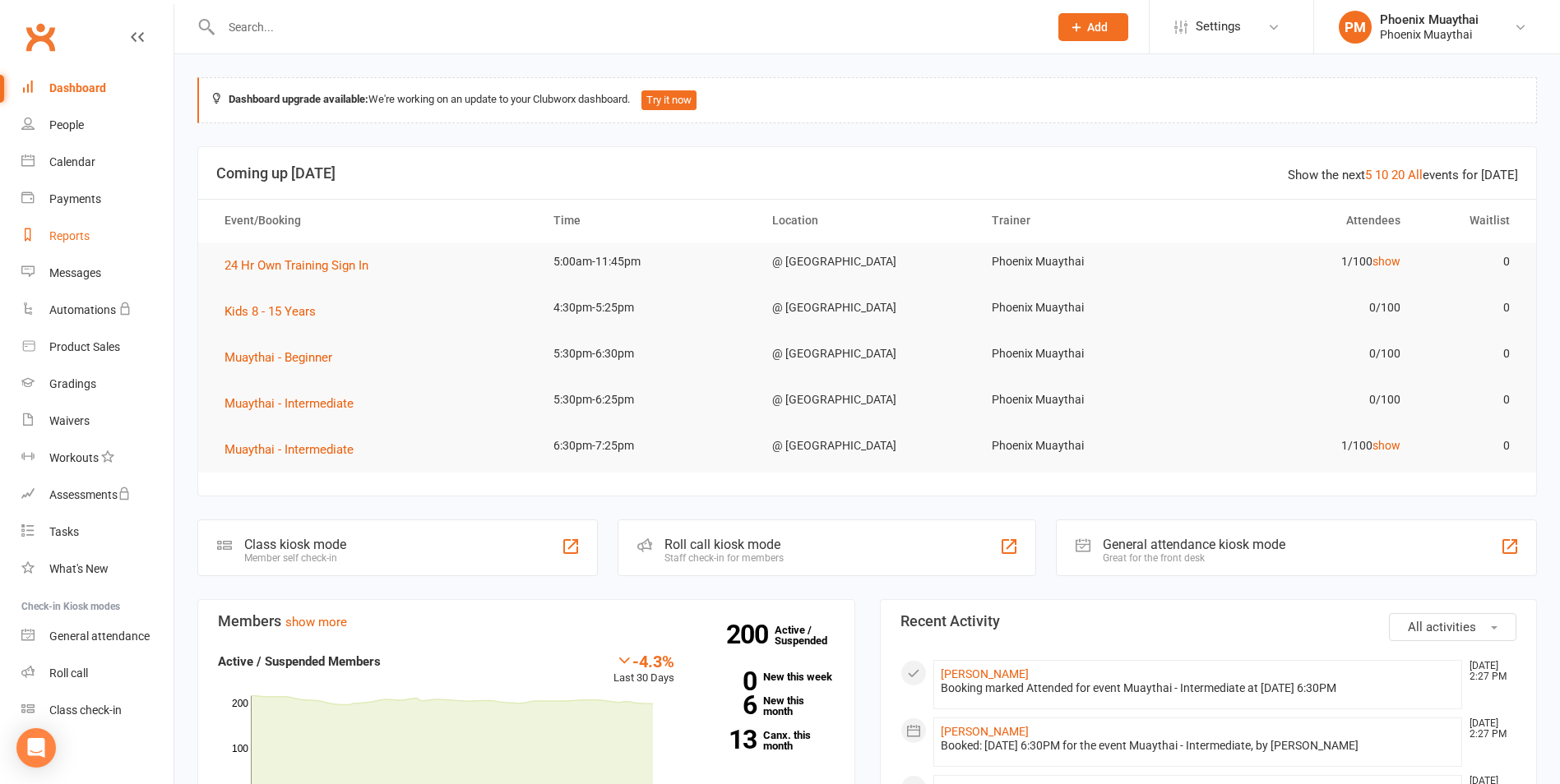
click at [84, 229] on div "Reports" at bounding box center [69, 235] width 40 height 13
select select "100"
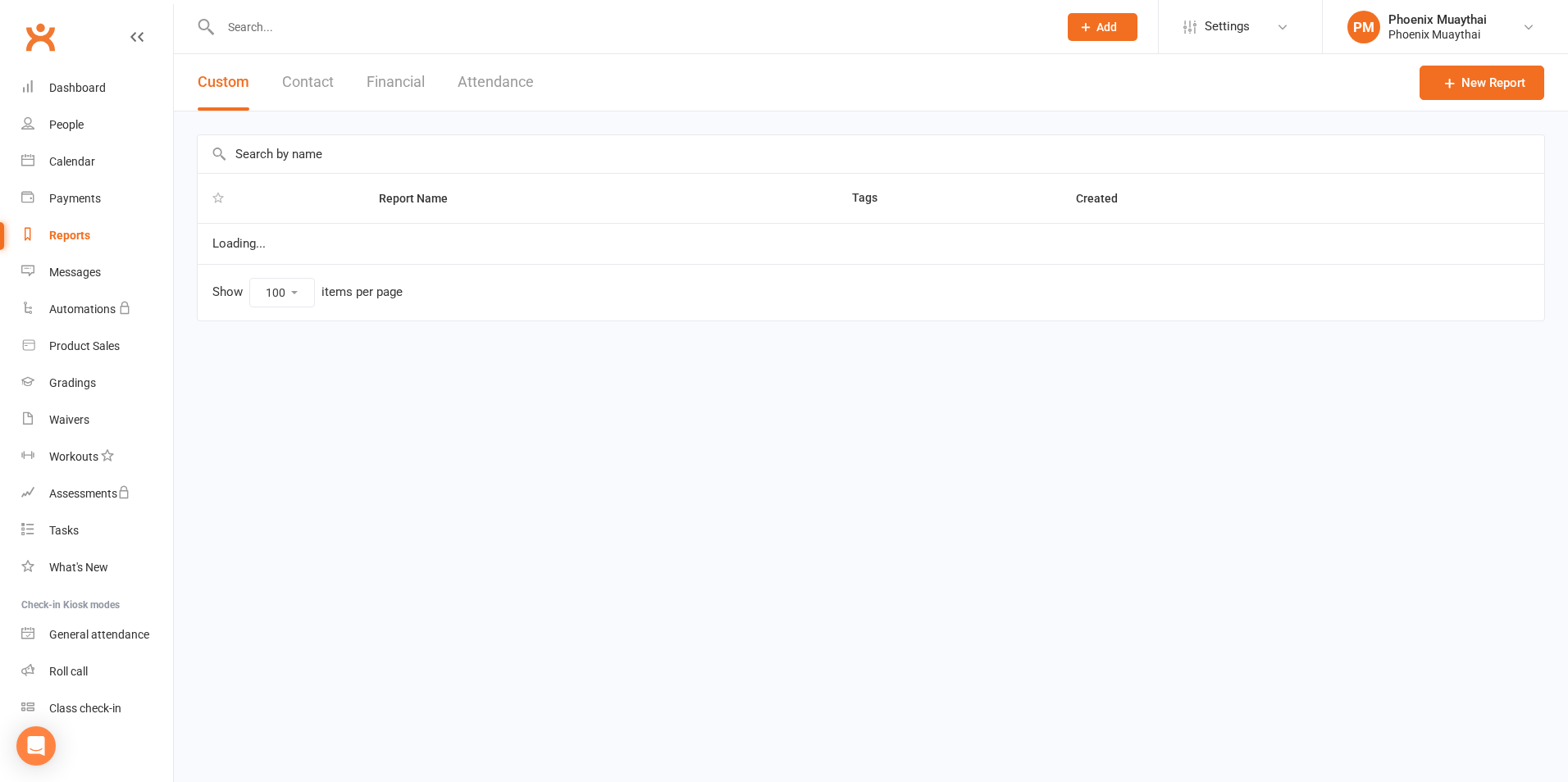
click at [294, 74] on button "Contact" at bounding box center [308, 82] width 52 height 56
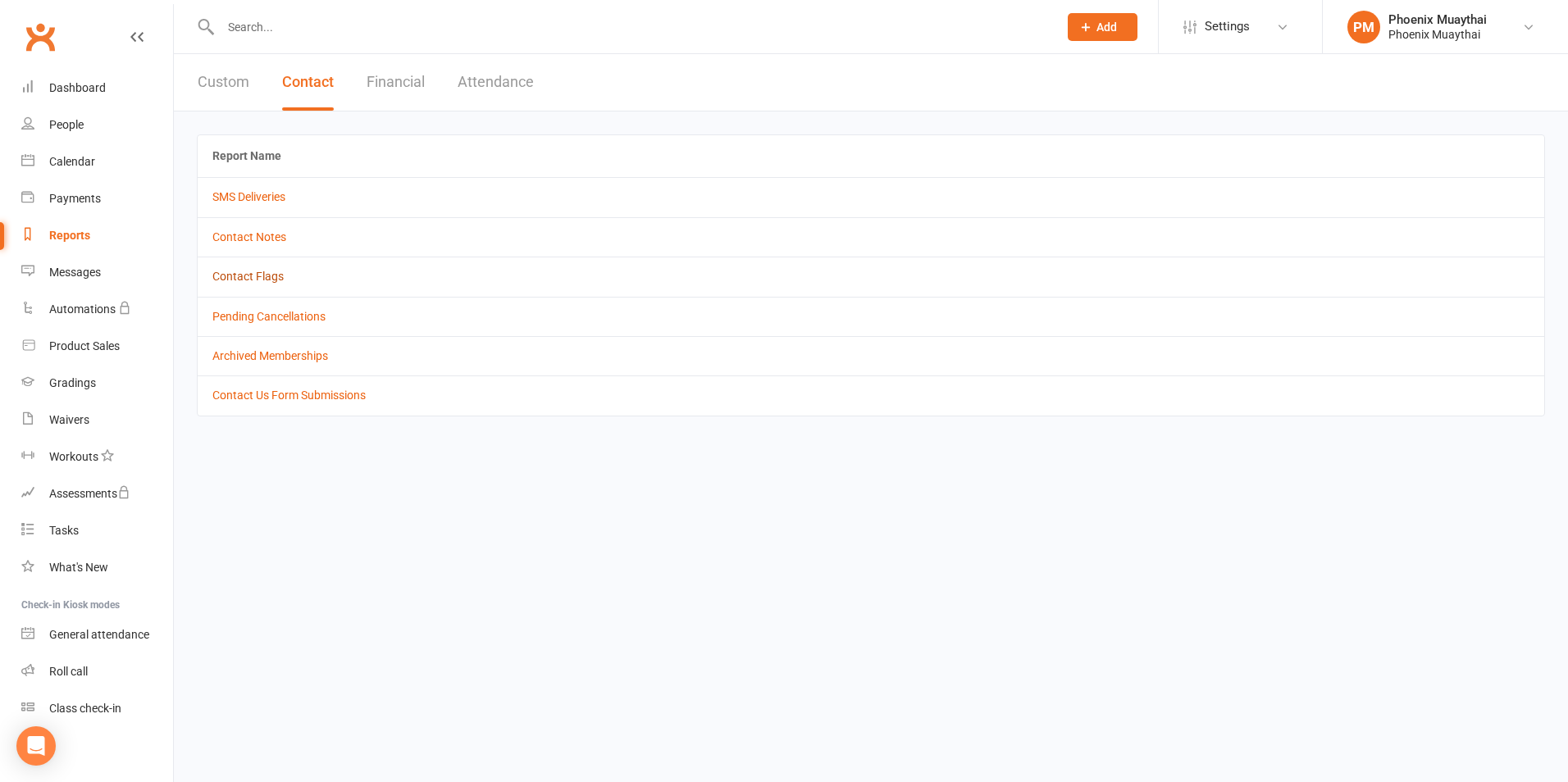
click at [281, 271] on link "Contact Flags" at bounding box center [247, 276] width 71 height 13
select select "active_only"
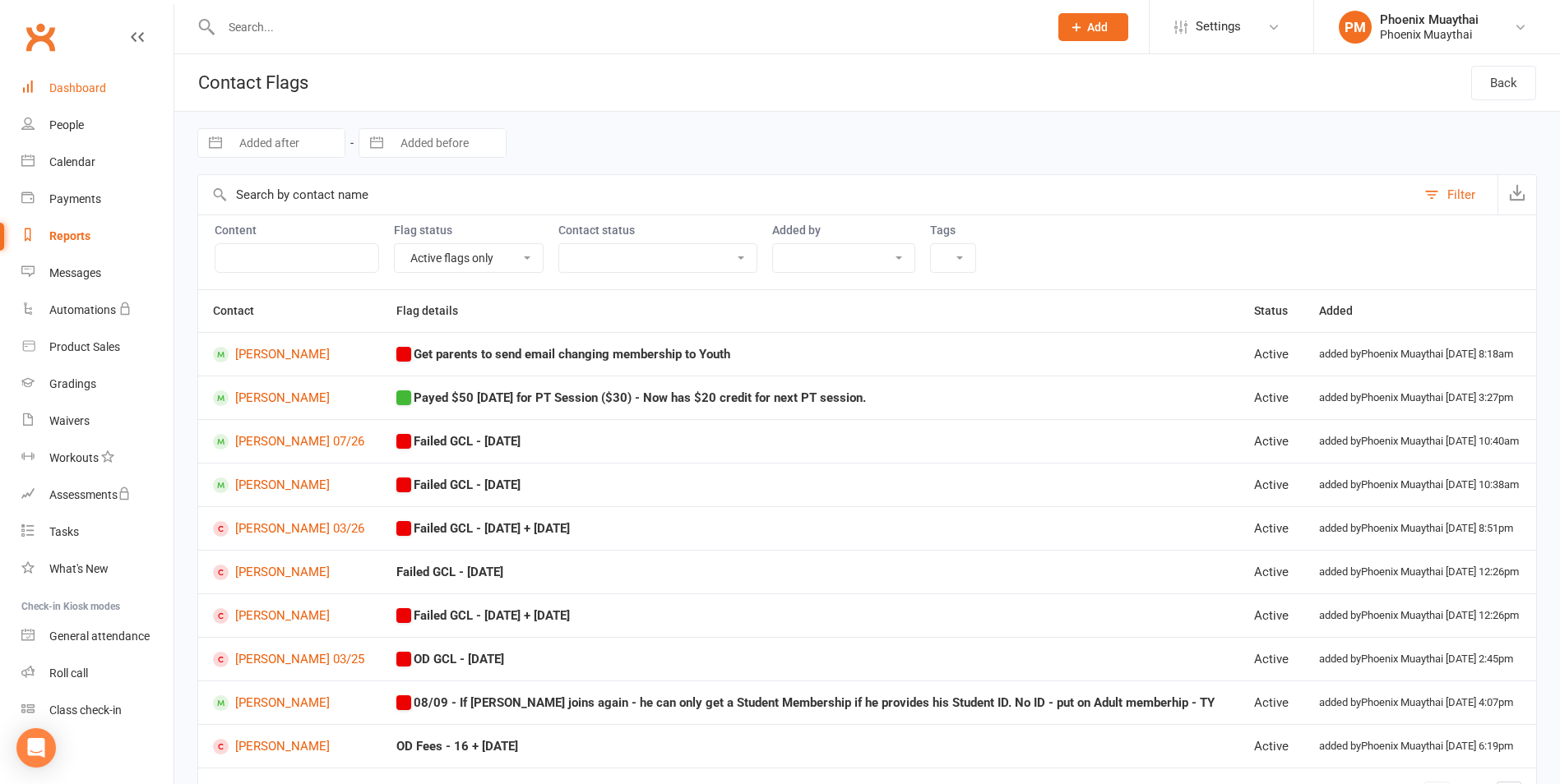
click at [108, 103] on link "Dashboard" at bounding box center [97, 88] width 152 height 37
